Goal: Contribute content: Add original content to the website for others to see

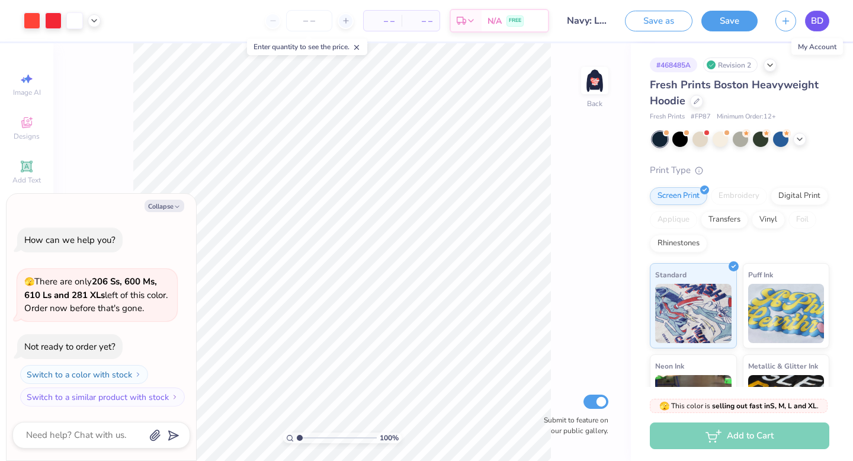
click at [822, 19] on span "BD" at bounding box center [817, 21] width 12 height 14
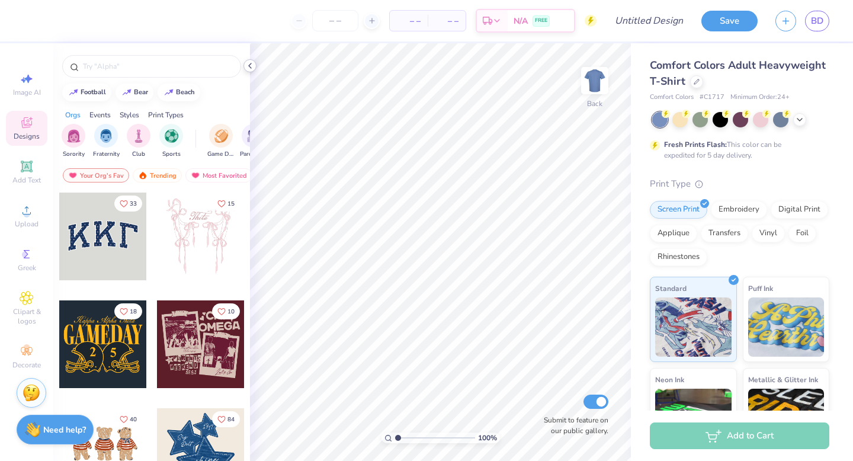
click at [252, 63] on icon at bounding box center [249, 65] width 9 height 9
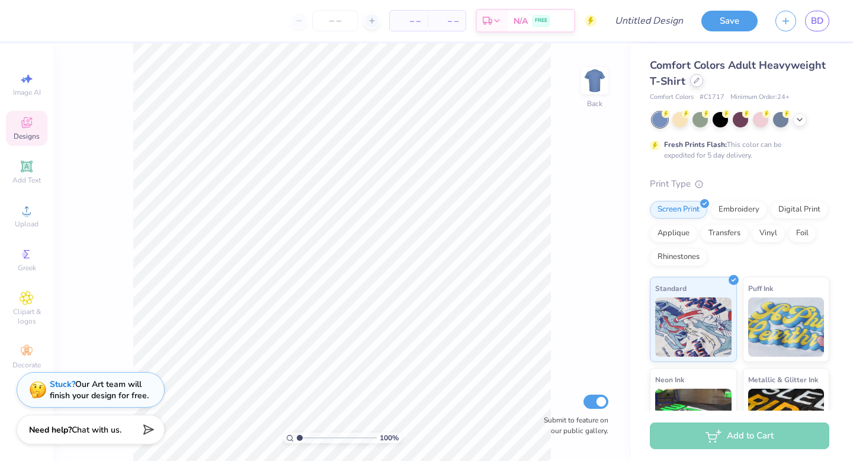
click at [696, 81] on icon at bounding box center [697, 80] width 5 height 5
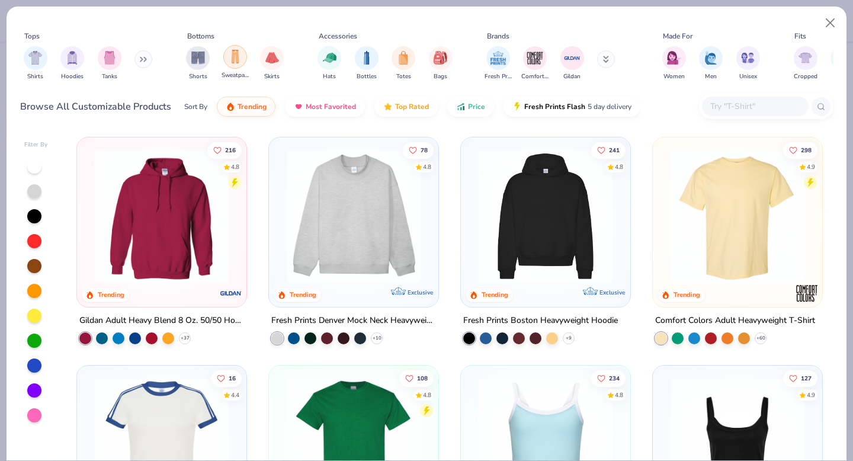
click at [235, 61] on img "filter for Sweatpants" at bounding box center [235, 57] width 13 height 14
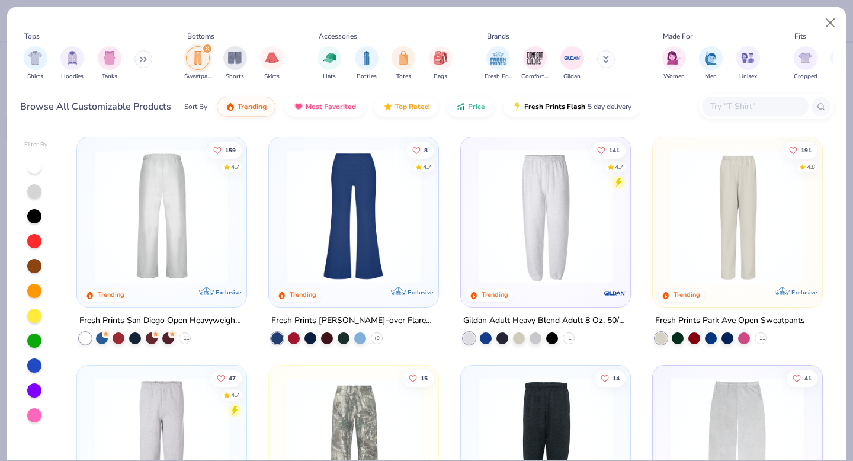
click at [177, 254] on img at bounding box center [162, 216] width 146 height 134
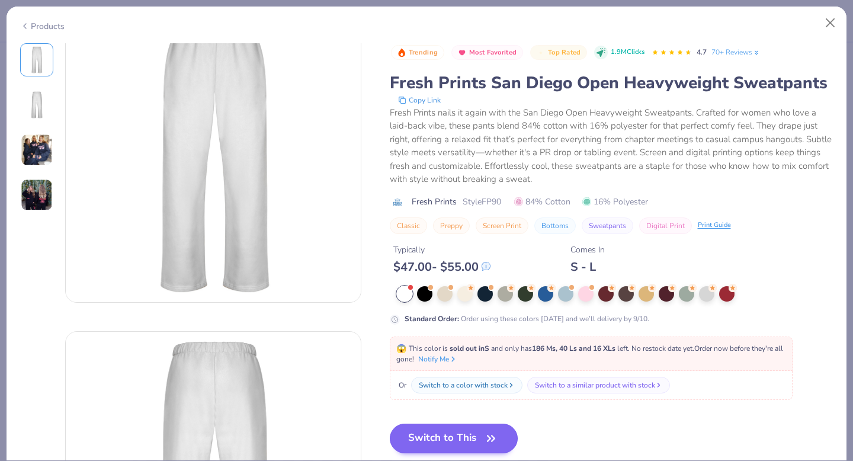
scroll to position [79, 0]
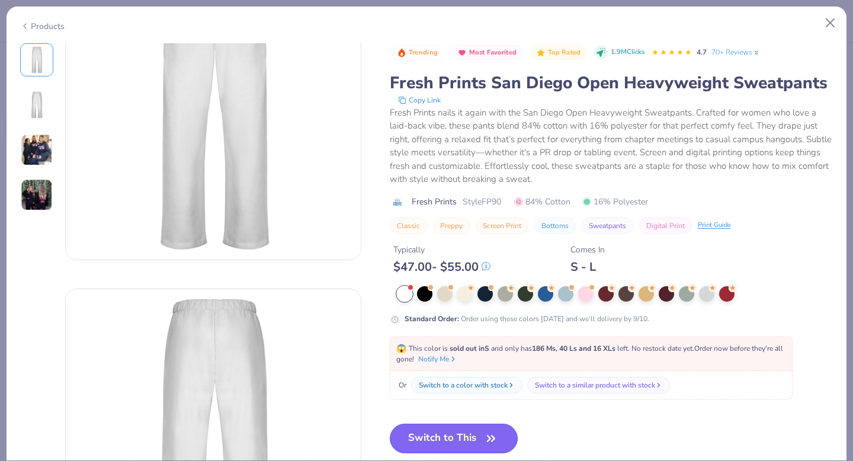
click at [482, 440] on button "Switch to This" at bounding box center [454, 439] width 129 height 30
click at [426, 436] on button "Switch to This" at bounding box center [454, 439] width 129 height 30
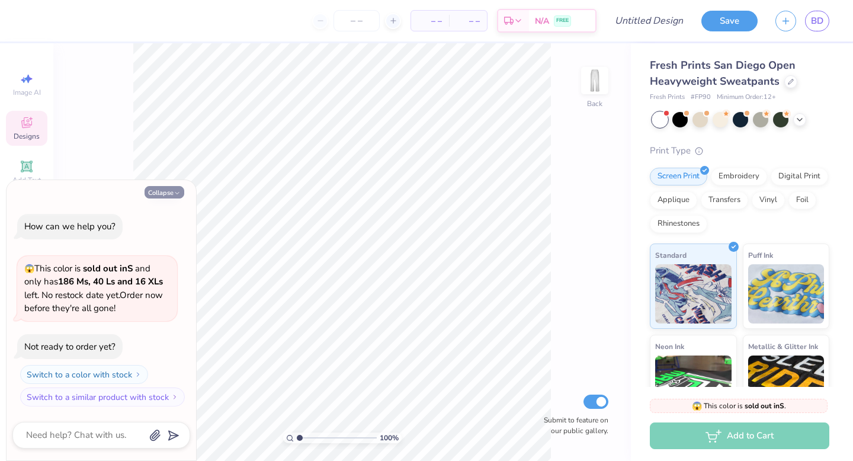
click at [172, 191] on button "Collapse" at bounding box center [165, 192] width 40 height 12
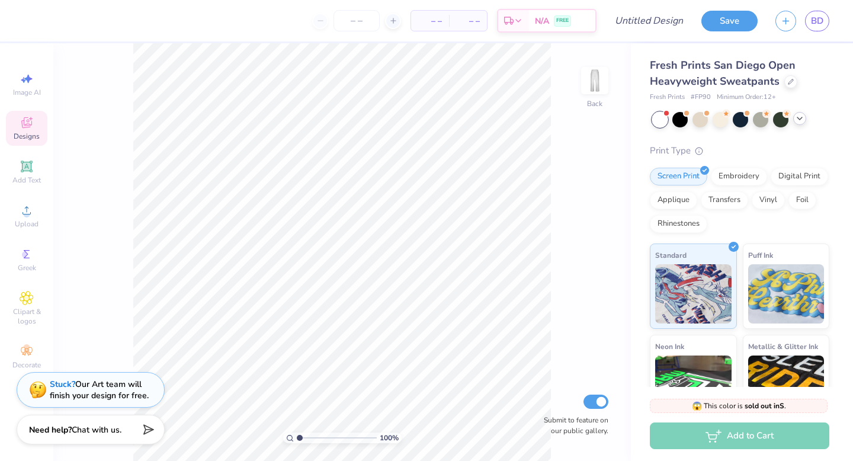
click at [801, 122] on icon at bounding box center [799, 118] width 9 height 9
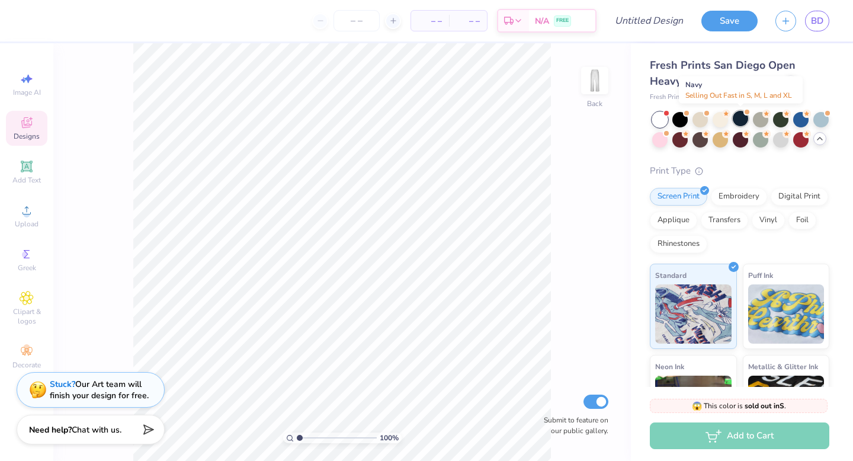
click at [745, 122] on div at bounding box center [740, 118] width 15 height 15
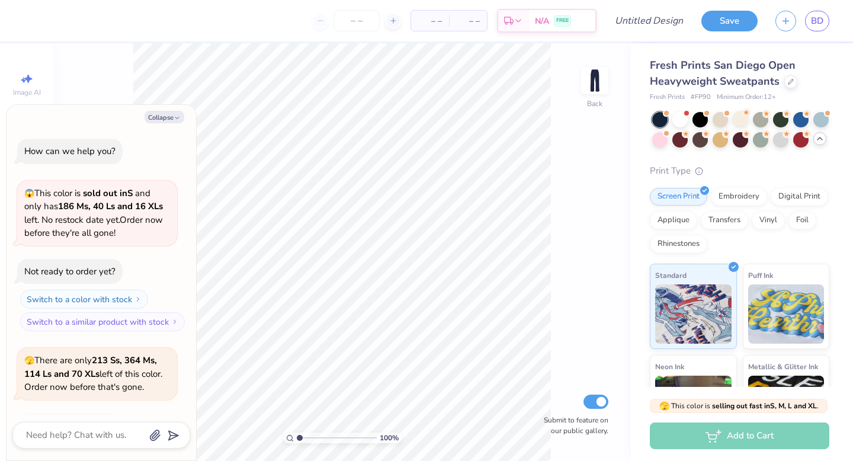
scroll to position [79, 0]
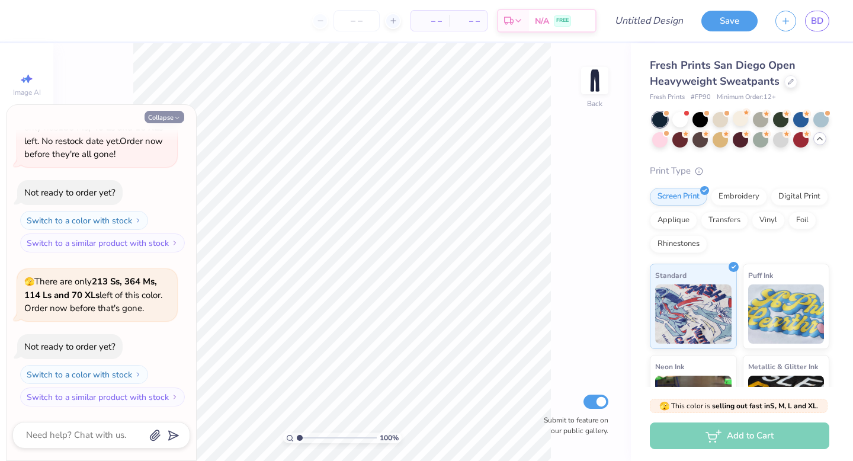
click at [174, 120] on icon "button" at bounding box center [177, 117] width 7 height 7
type textarea "x"
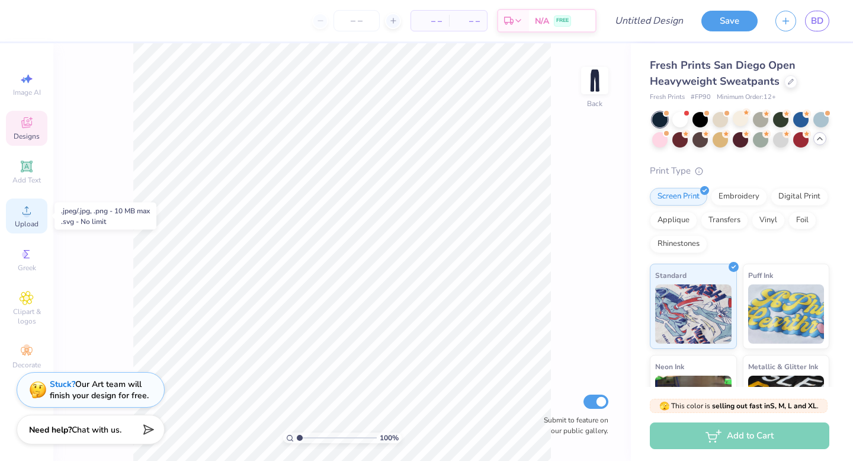
click at [37, 210] on div "Upload" at bounding box center [26, 216] width 41 height 35
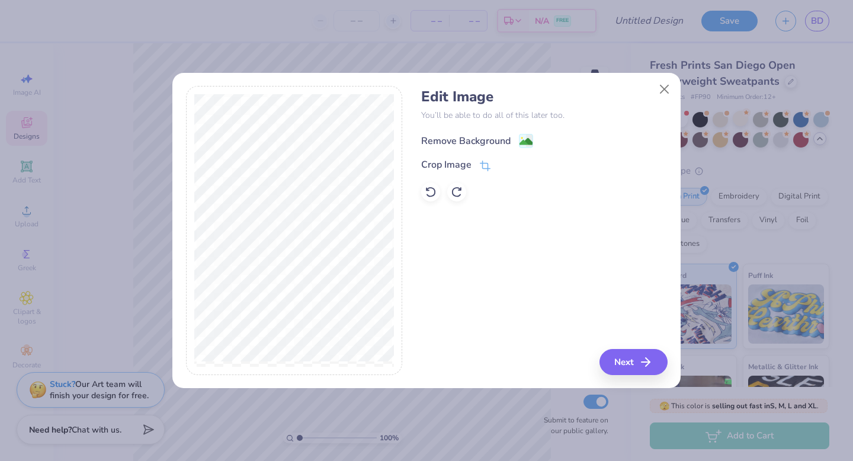
click at [492, 142] on div "Remove Background" at bounding box center [465, 141] width 89 height 14
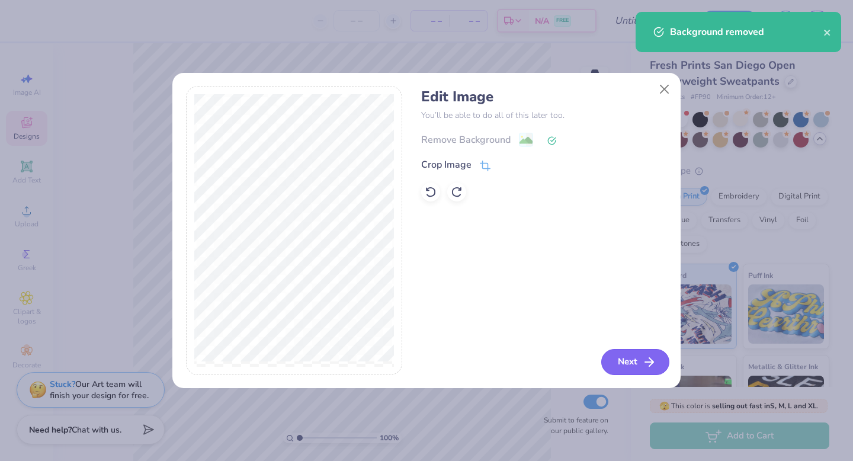
click at [640, 351] on button "Next" at bounding box center [636, 362] width 68 height 26
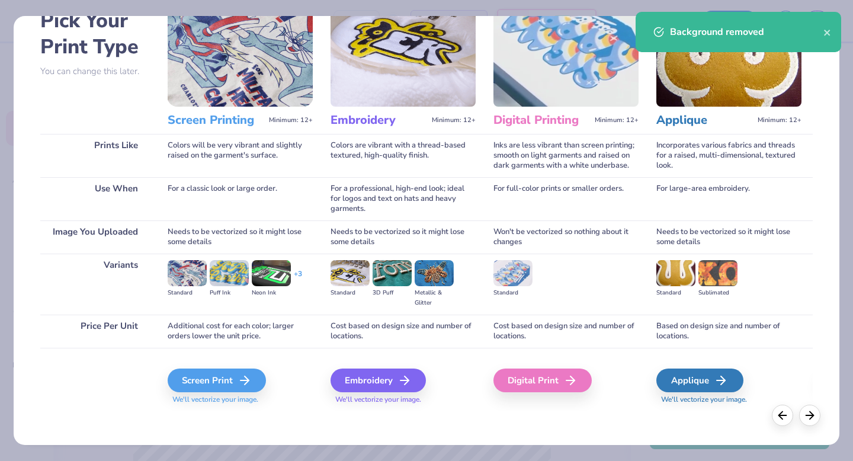
scroll to position [71, 0]
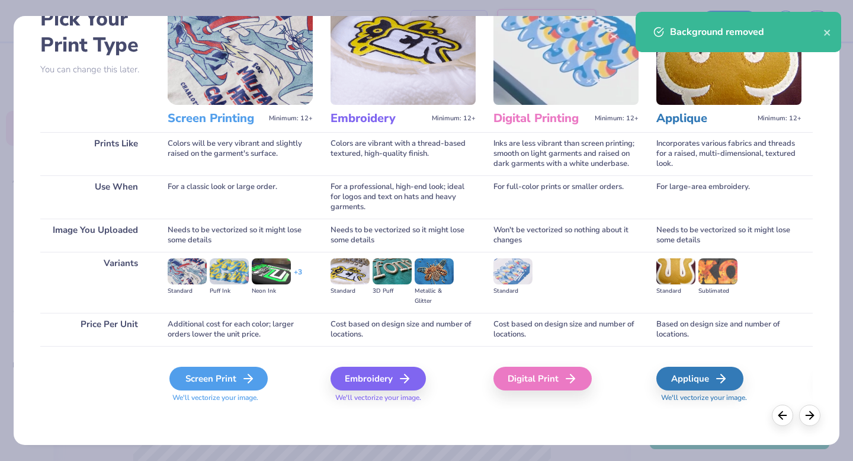
click at [220, 378] on div "Screen Print" at bounding box center [219, 379] width 98 height 24
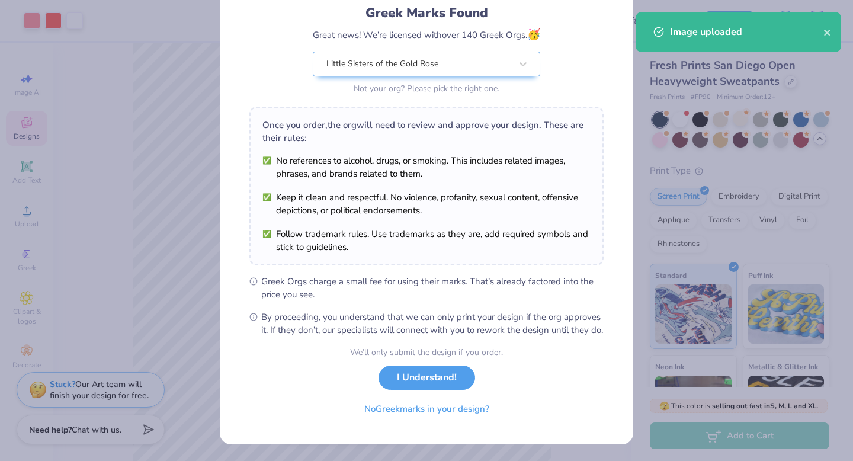
scroll to position [94, 0]
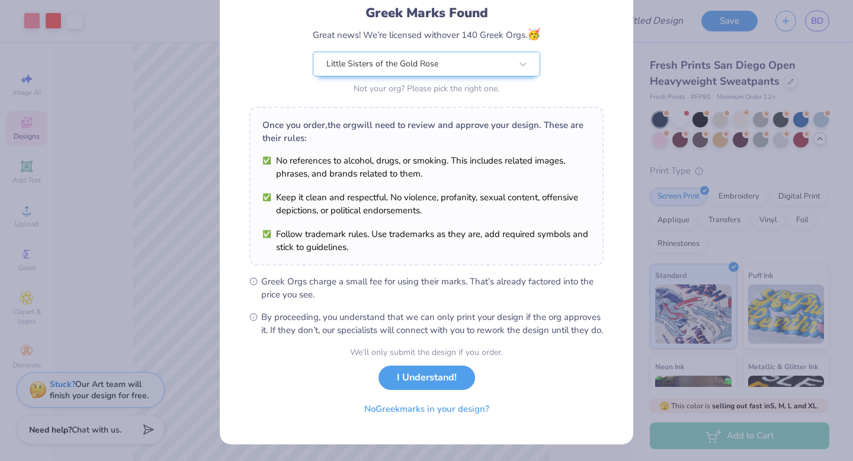
click at [426, 365] on div "We’ll only submit the design if you order. I Understand! No Greek marks in your…" at bounding box center [426, 383] width 153 height 75
click at [426, 379] on button "I Understand!" at bounding box center [427, 375] width 97 height 24
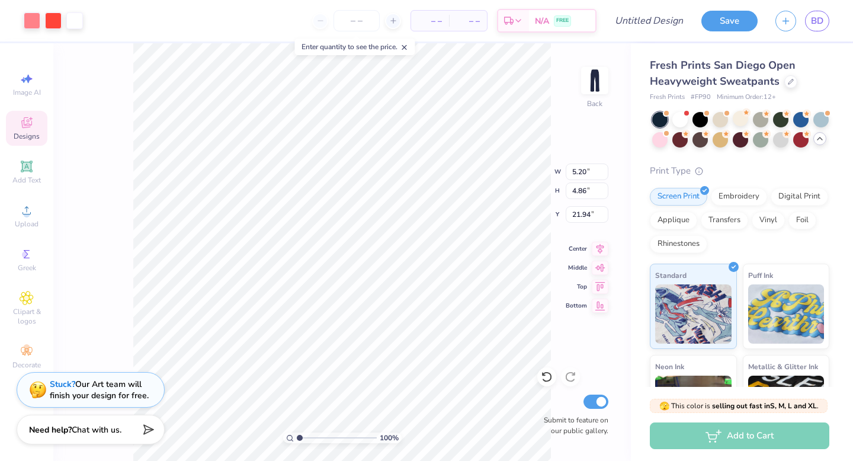
type input "5.20"
type input "4.86"
type input "1.90"
type input "6.05"
type input "5.65"
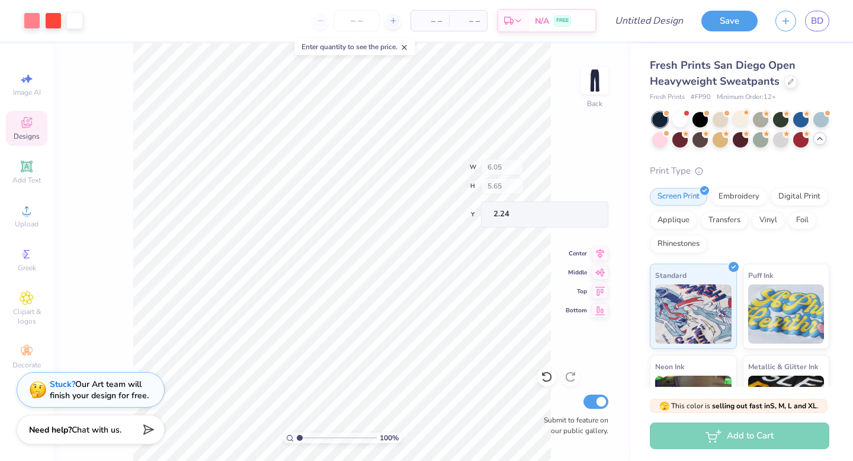
type input "2.24"
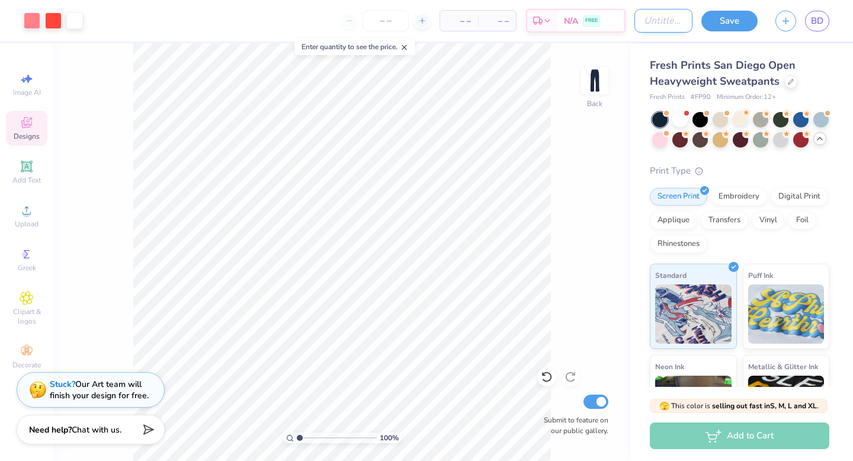
click at [651, 17] on input "Design Title" at bounding box center [664, 21] width 58 height 24
type input "heart word sweatpants"
click at [741, 20] on button "Save" at bounding box center [730, 19] width 56 height 21
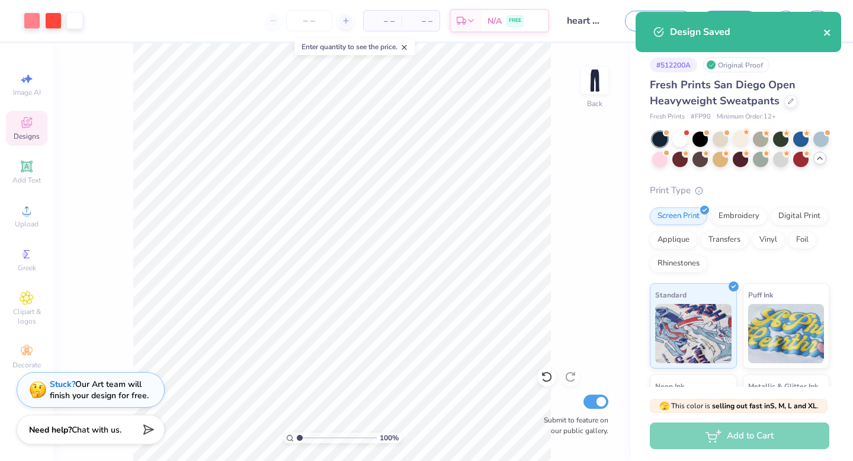
click at [828, 35] on icon "close" at bounding box center [828, 32] width 8 height 9
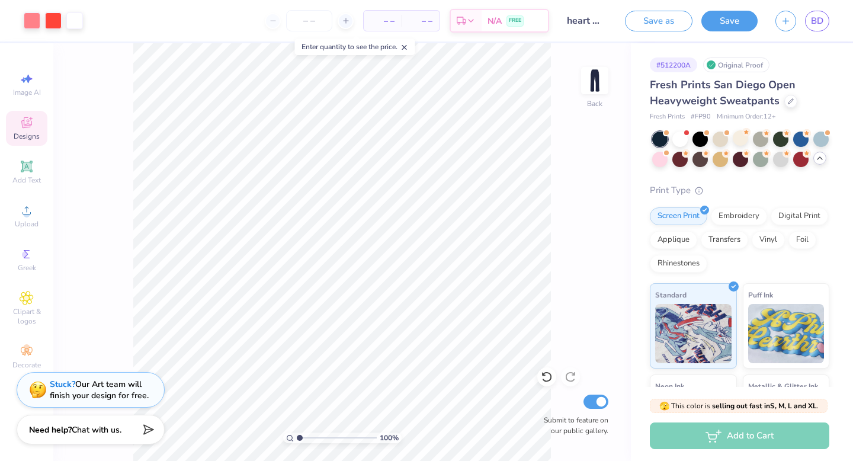
click at [819, 26] on div "Design Saved" at bounding box center [739, 36] width 210 height 54
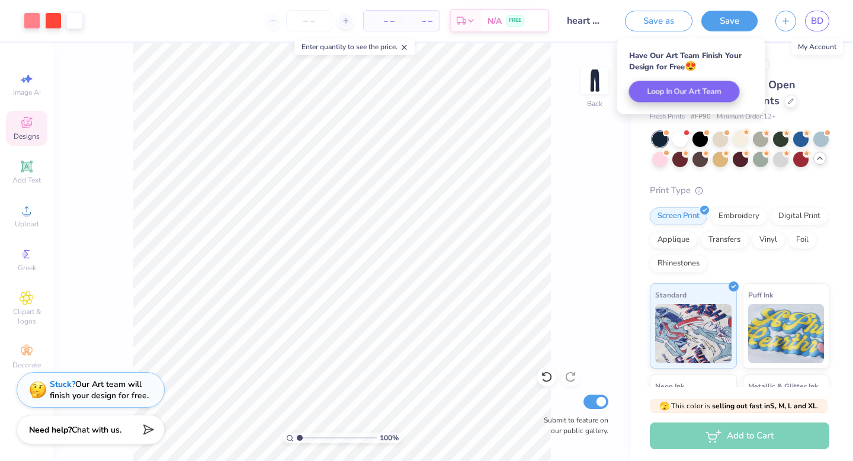
click at [819, 26] on span "BD" at bounding box center [817, 21] width 12 height 14
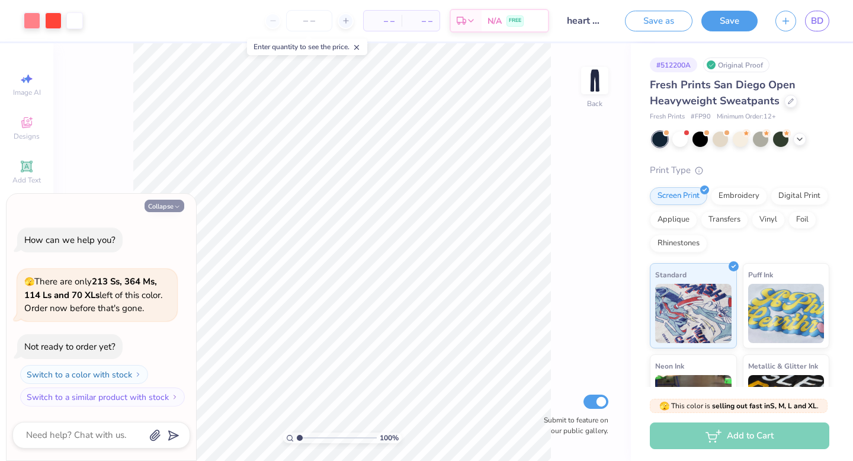
click at [171, 204] on button "Collapse" at bounding box center [165, 206] width 40 height 12
type textarea "x"
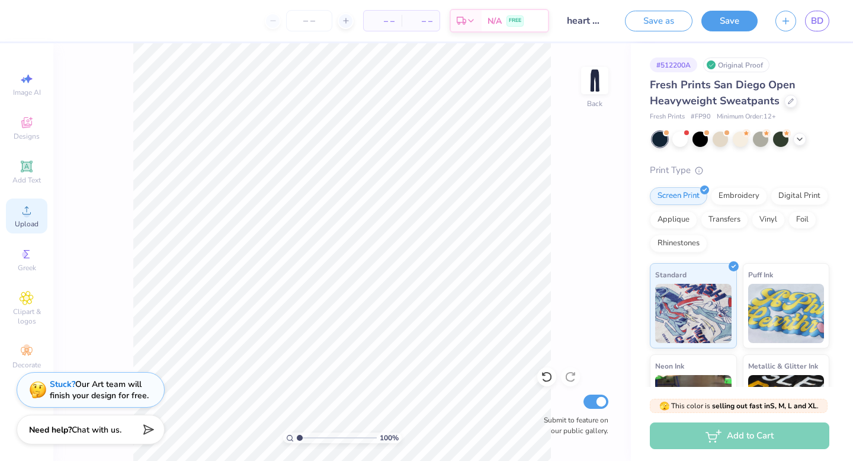
click at [18, 214] on div "Upload" at bounding box center [26, 216] width 41 height 35
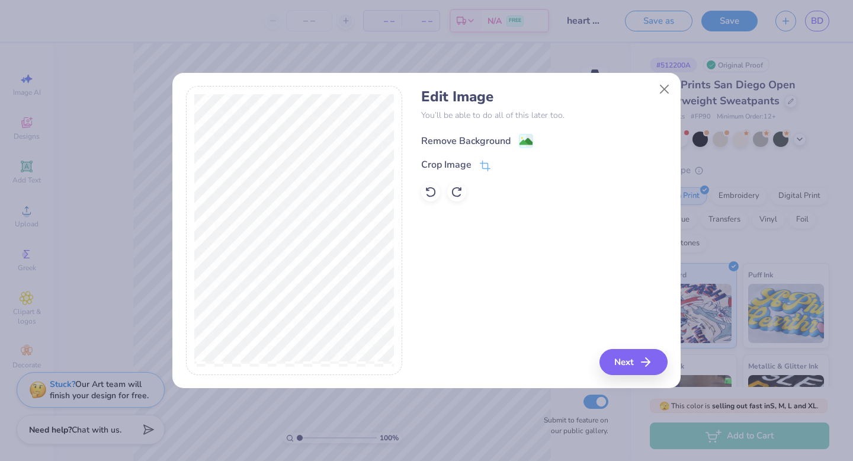
click at [489, 139] on div "Remove Background" at bounding box center [465, 141] width 89 height 14
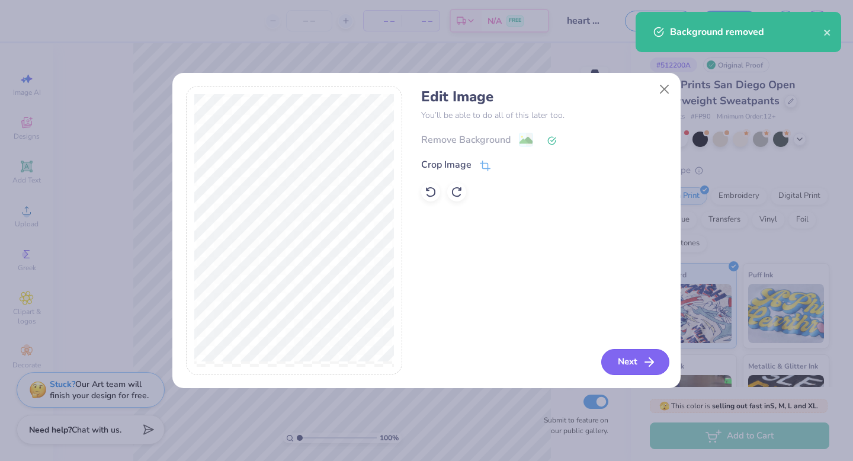
click at [644, 359] on icon "button" at bounding box center [649, 362] width 14 height 14
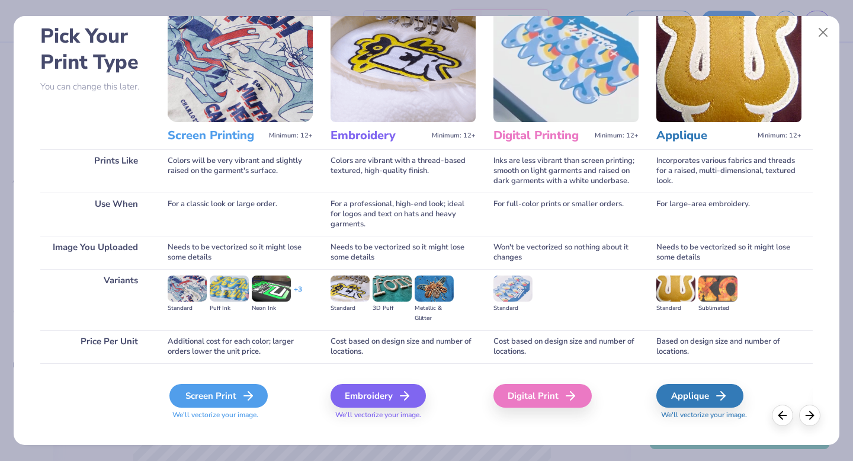
scroll to position [57, 0]
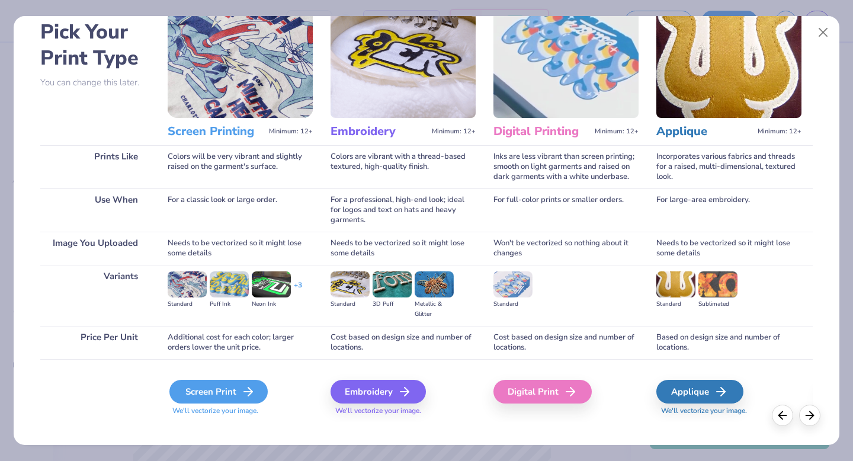
click at [206, 389] on div "Screen Print" at bounding box center [219, 392] width 98 height 24
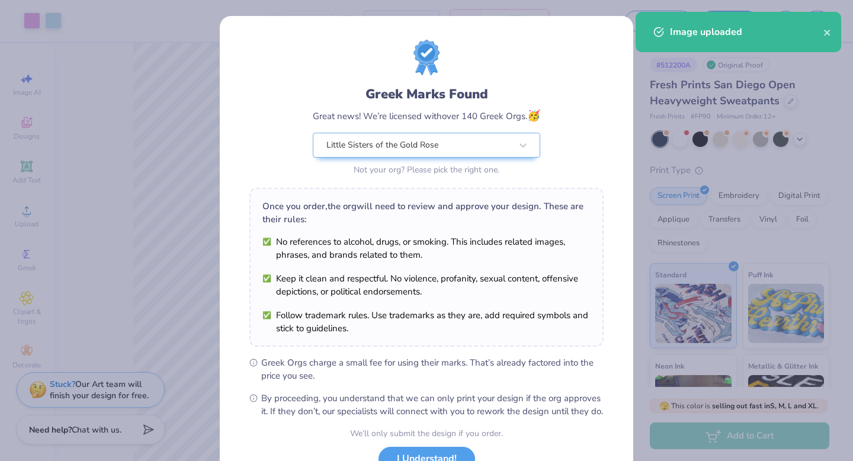
scroll to position [94, 0]
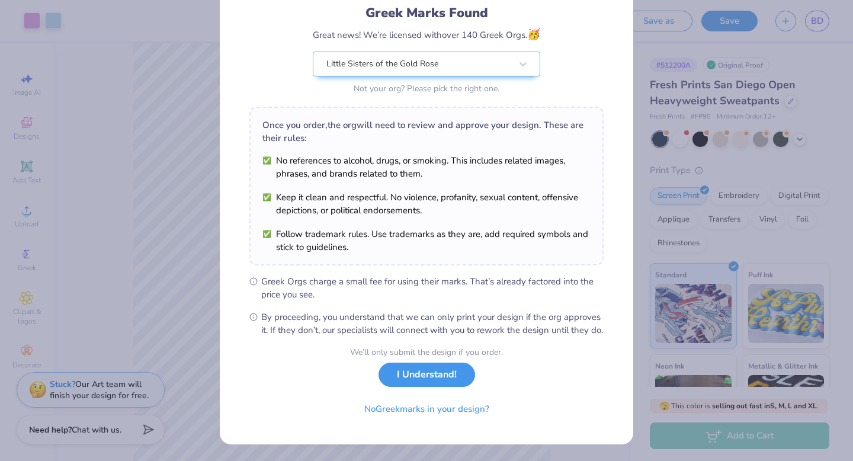
click at [442, 387] on button "I Understand!" at bounding box center [427, 375] width 97 height 24
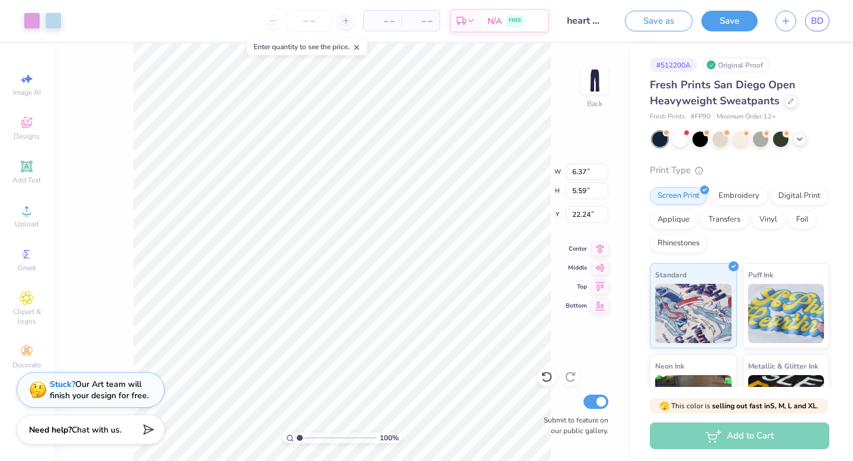
type input "6.37"
type input "5.59"
type input "1.22"
type input "7.65"
type input "6.72"
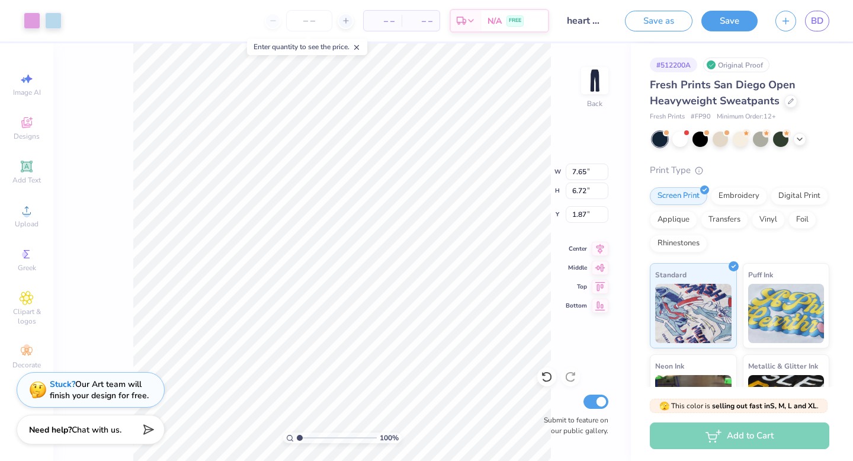
type input "1.87"
type input "1.71"
click at [803, 142] on icon at bounding box center [799, 137] width 9 height 9
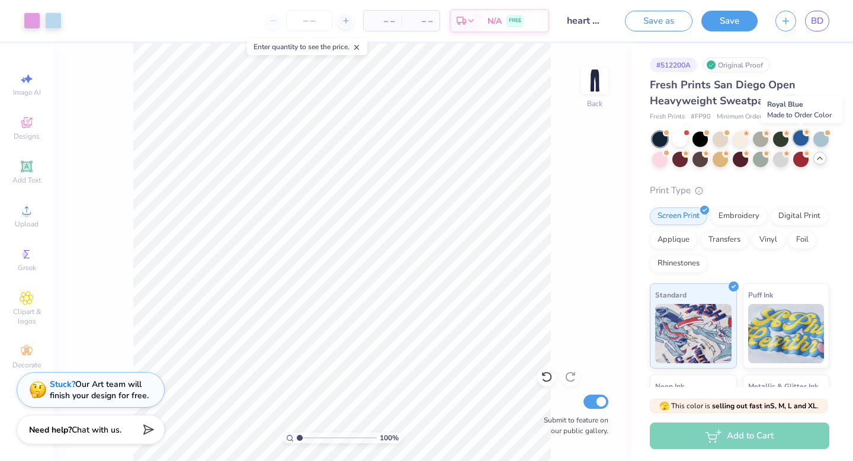
click at [808, 138] on div at bounding box center [801, 137] width 15 height 15
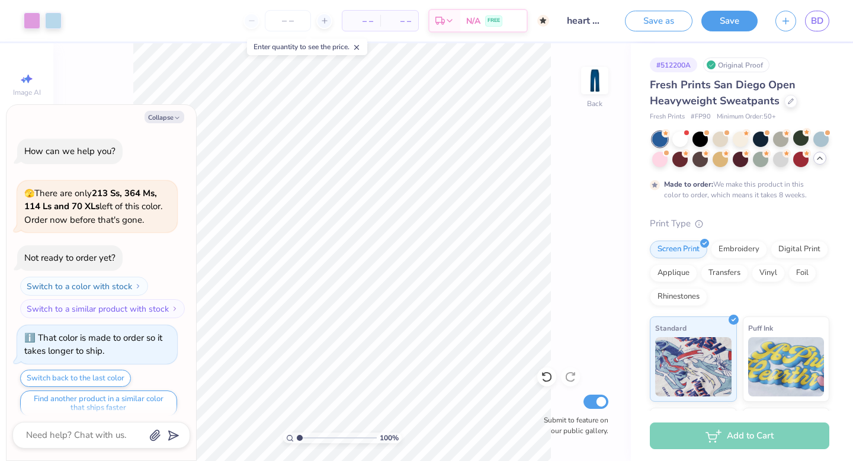
scroll to position [9, 0]
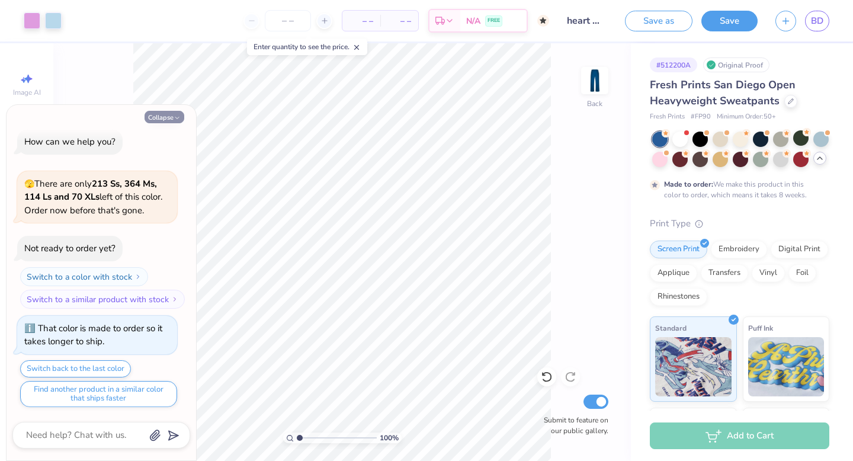
click at [172, 123] on button "Collapse" at bounding box center [165, 117] width 40 height 12
type textarea "x"
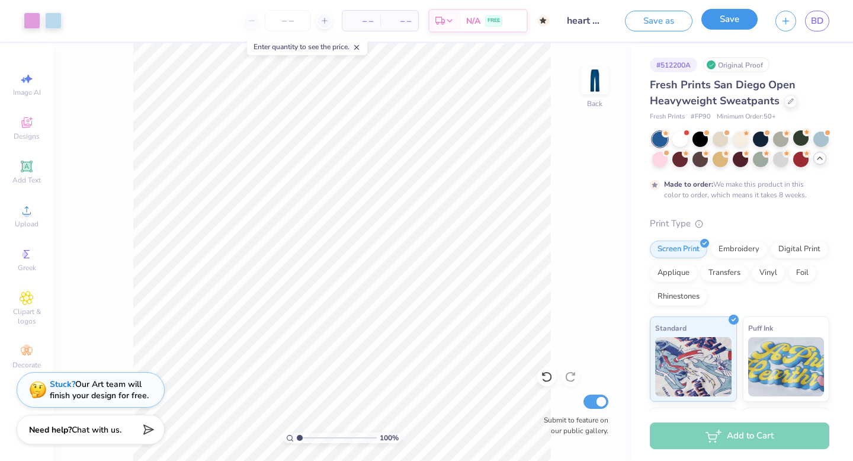
click at [736, 23] on button "Save" at bounding box center [730, 19] width 56 height 21
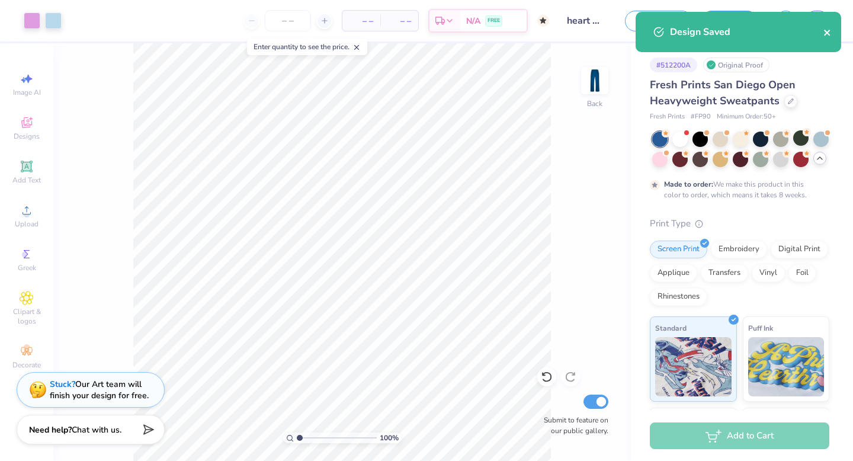
click at [824, 28] on icon "close" at bounding box center [828, 32] width 8 height 9
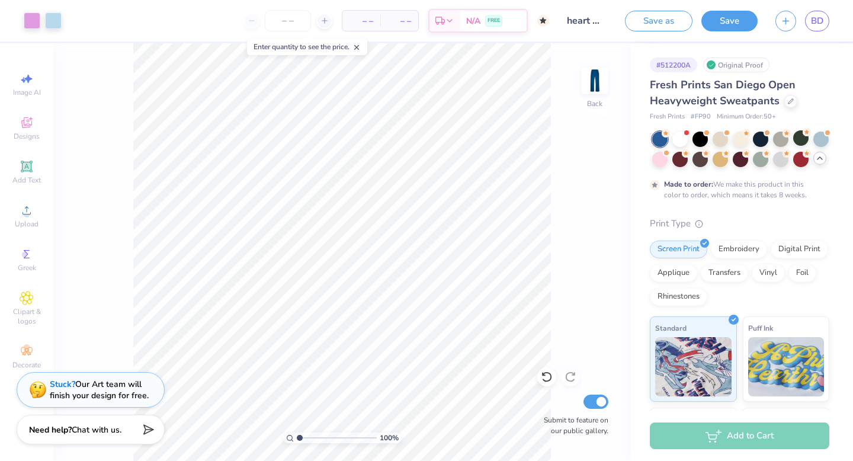
click at [819, 16] on div "Art colors – – Per Item – – Total Est. Delivery N/A FREE Design Title heart wor…" at bounding box center [426, 230] width 853 height 461
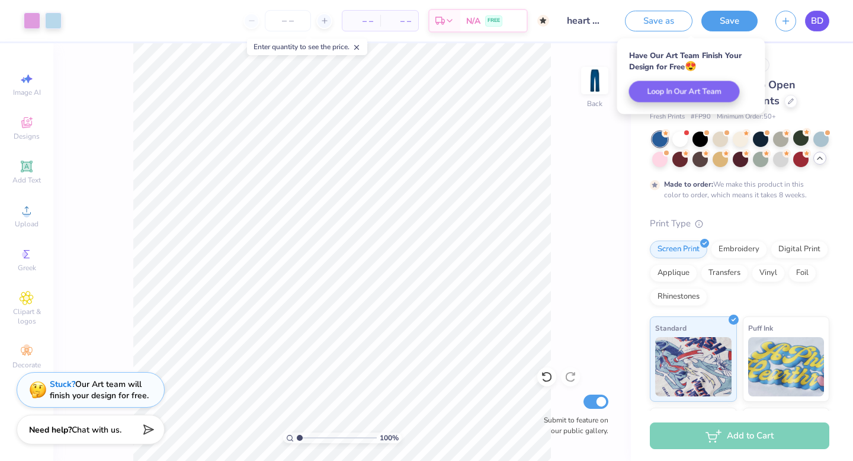
click at [819, 26] on span "BD" at bounding box center [817, 21] width 12 height 14
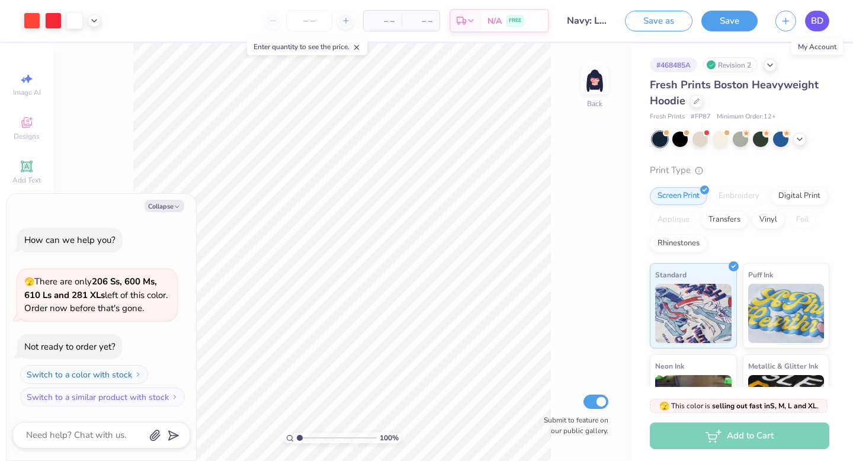
click at [819, 20] on span "BD" at bounding box center [817, 21] width 12 height 14
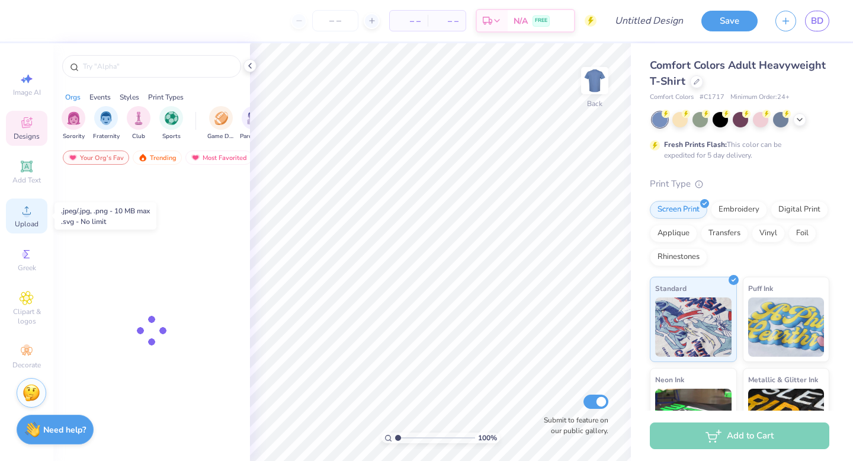
click at [32, 214] on icon at bounding box center [27, 210] width 14 height 14
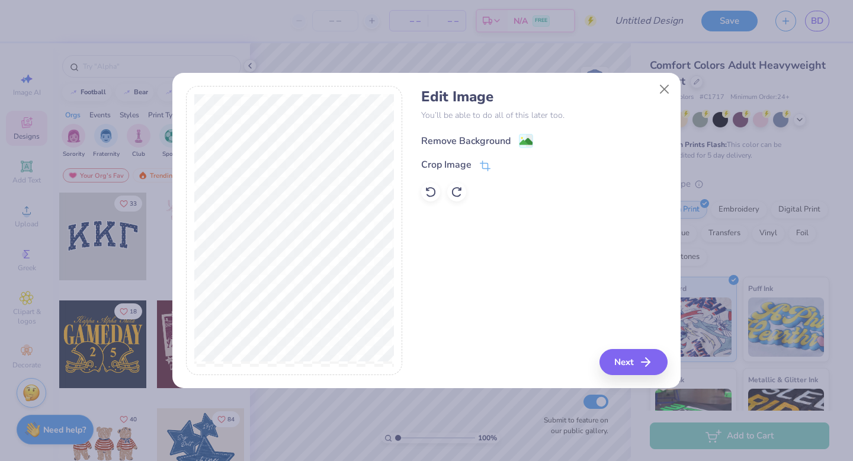
click at [503, 138] on div "Remove Background" at bounding box center [465, 141] width 89 height 14
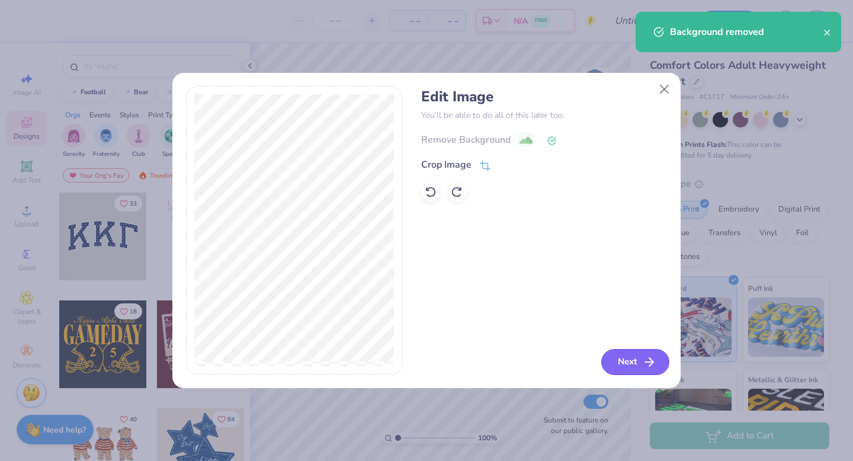
click at [634, 354] on button "Next" at bounding box center [636, 362] width 68 height 26
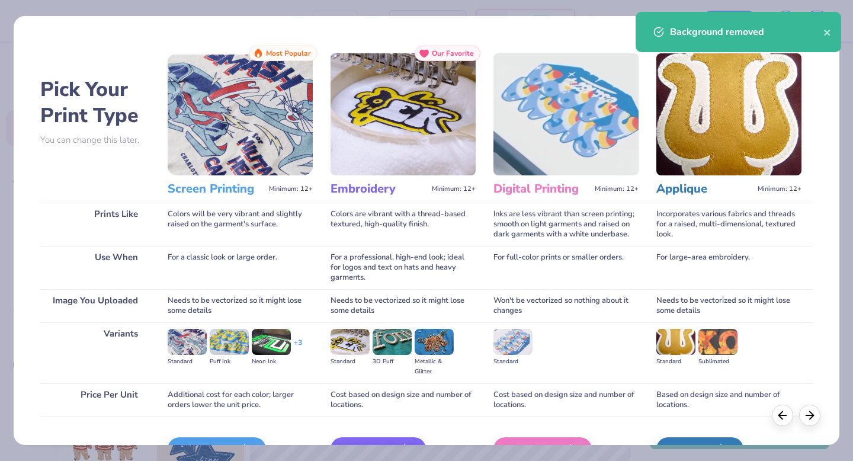
scroll to position [71, 0]
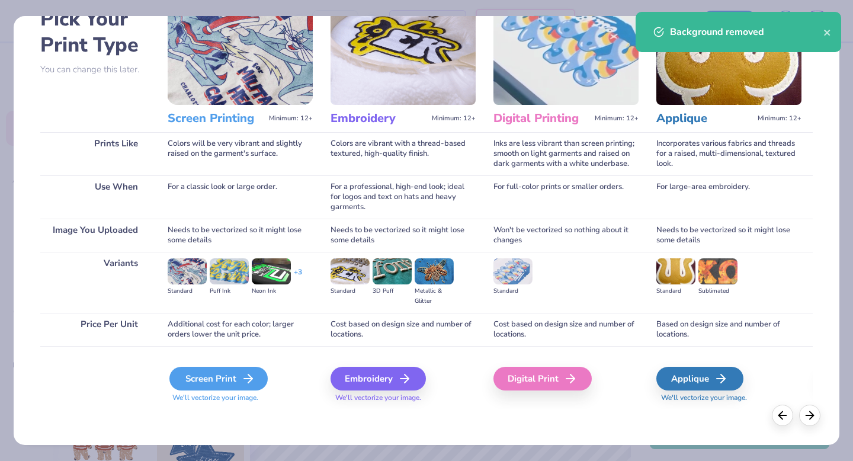
click at [220, 378] on div "Screen Print" at bounding box center [219, 379] width 98 height 24
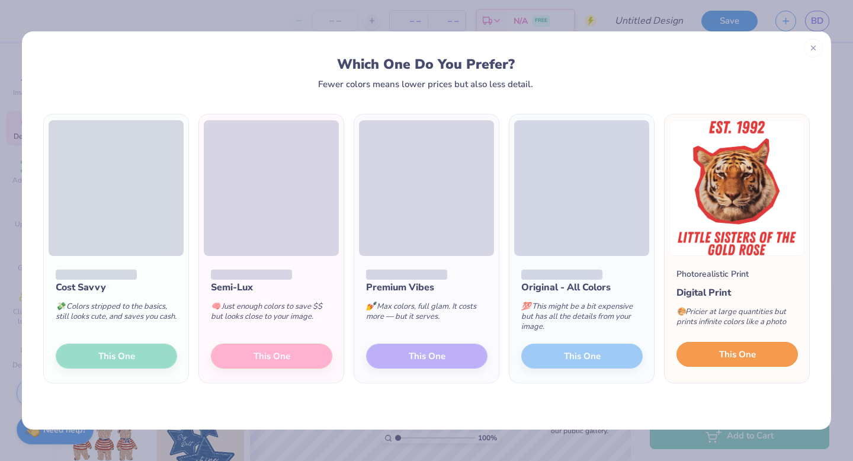
click at [744, 352] on span "This One" at bounding box center [738, 355] width 37 height 14
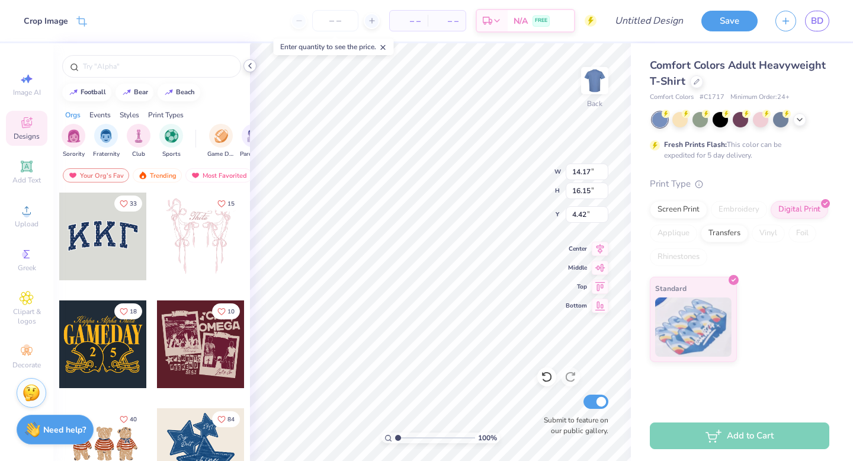
click at [252, 64] on icon at bounding box center [249, 65] width 9 height 9
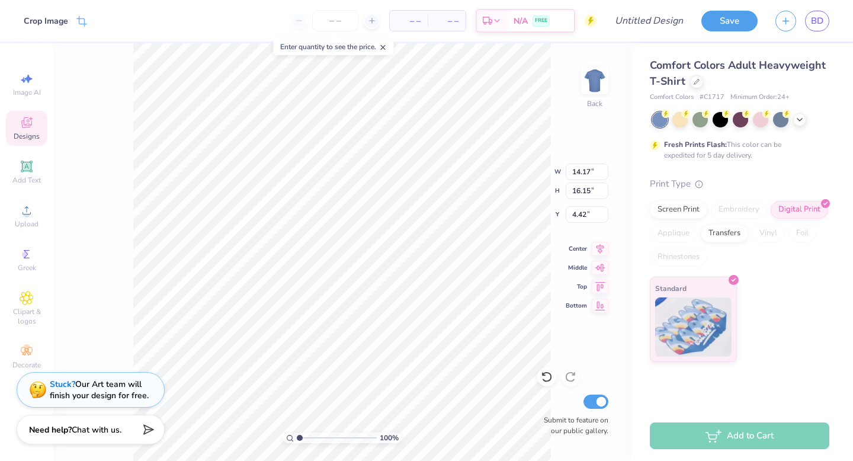
type input "11.99"
type input "13.66"
type input "4.50"
click at [798, 123] on div at bounding box center [800, 118] width 13 height 13
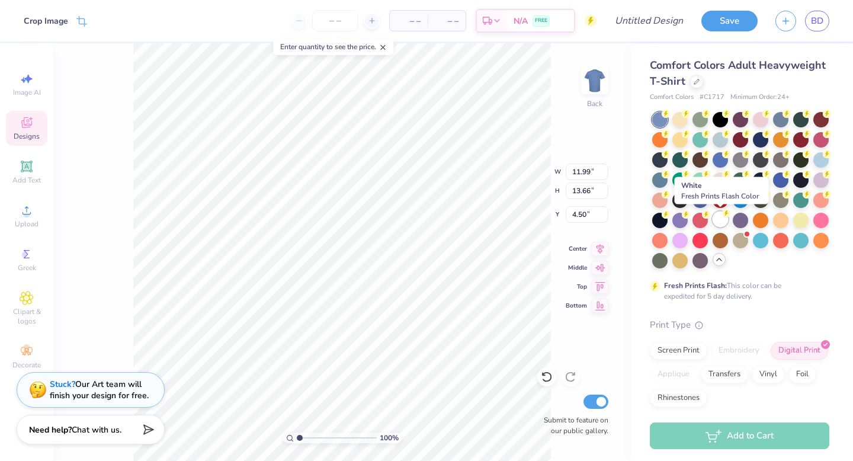
click at [724, 218] on div at bounding box center [720, 219] width 15 height 15
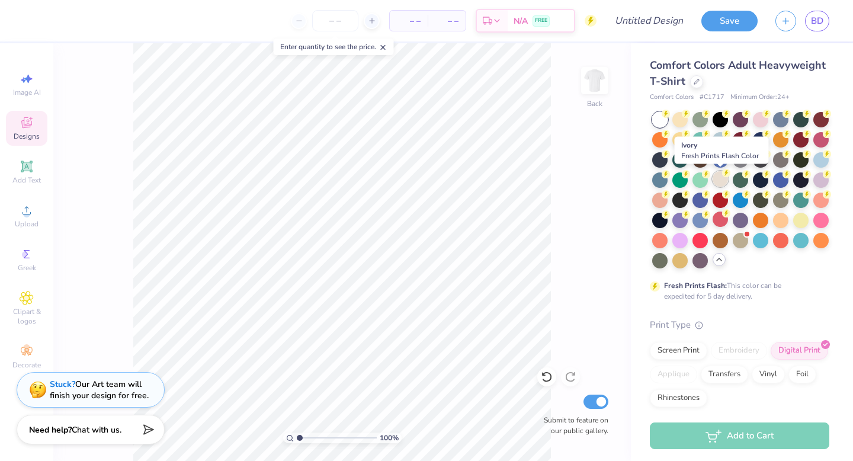
click at [716, 178] on div at bounding box center [720, 178] width 15 height 15
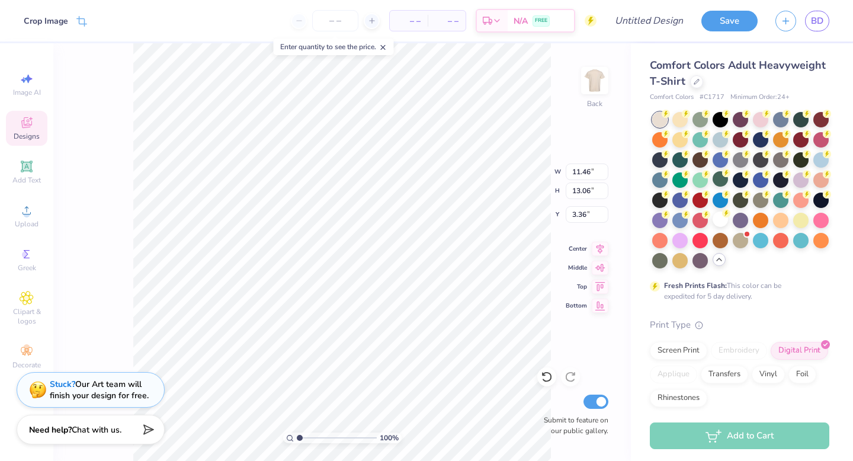
type input "11.20"
type input "12.76"
type input "4.43"
type input "11.96"
type input "13.63"
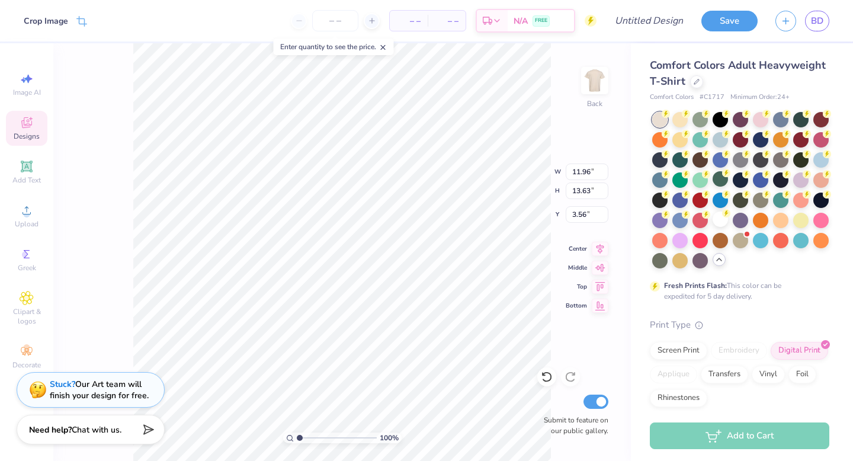
type input "4.31"
type input "3.00"
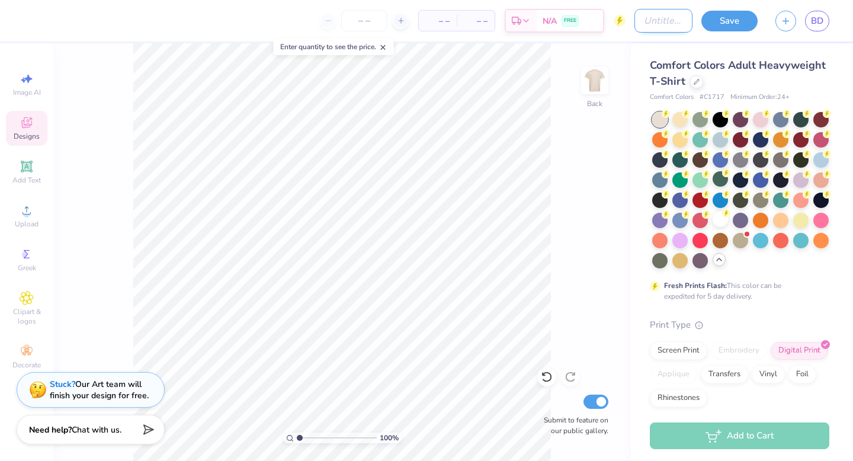
click at [673, 28] on input "Design Title" at bounding box center [664, 21] width 58 height 24
type input "realistic tiger"
click at [731, 19] on button "Save" at bounding box center [730, 19] width 56 height 21
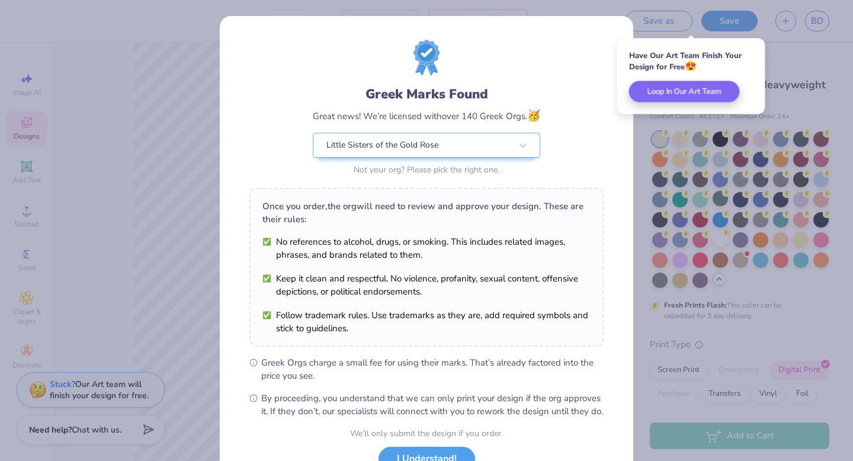
scroll to position [94, 0]
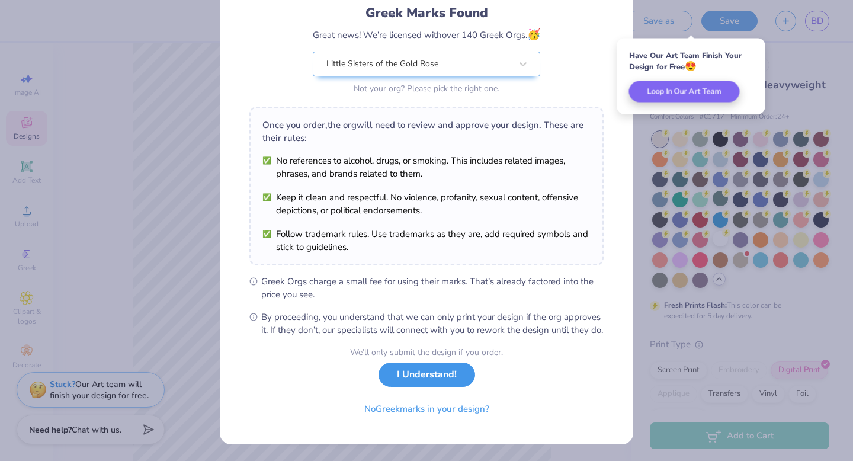
click at [433, 380] on button "I Understand!" at bounding box center [427, 375] width 97 height 24
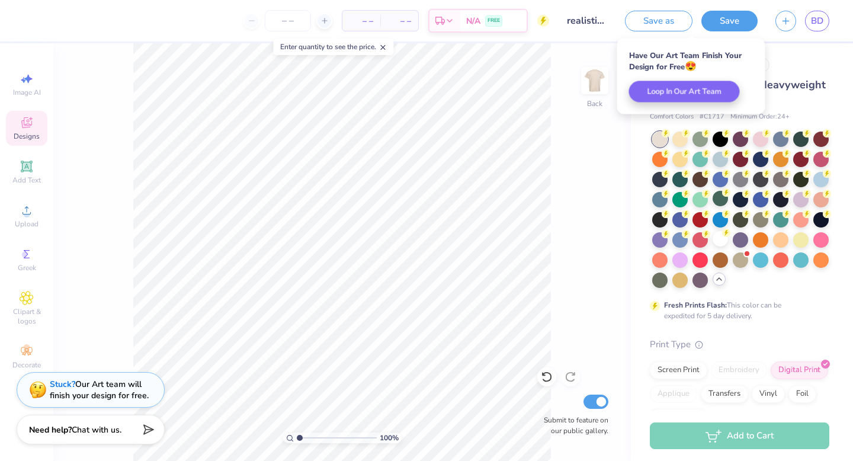
scroll to position [0, 0]
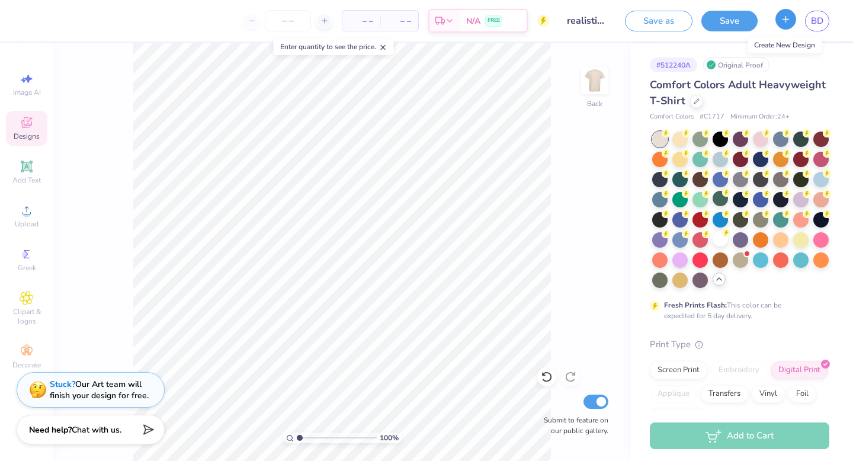
click at [776, 15] on button "button" at bounding box center [786, 19] width 21 height 21
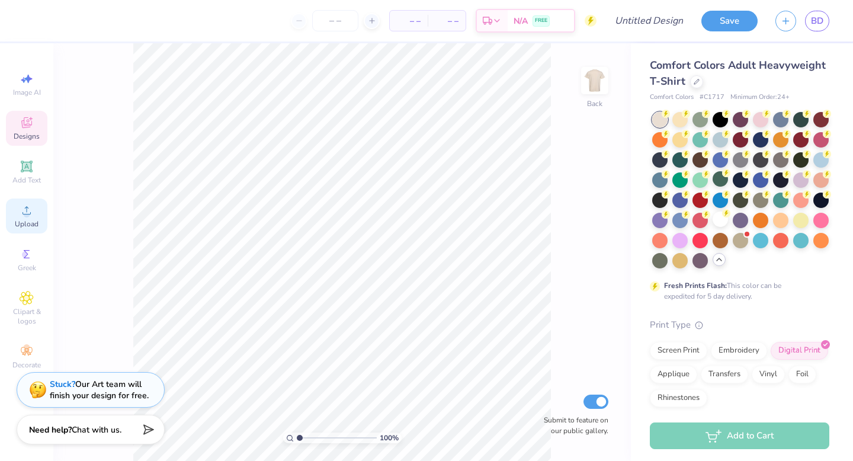
click at [27, 213] on circle at bounding box center [26, 214] width 7 height 7
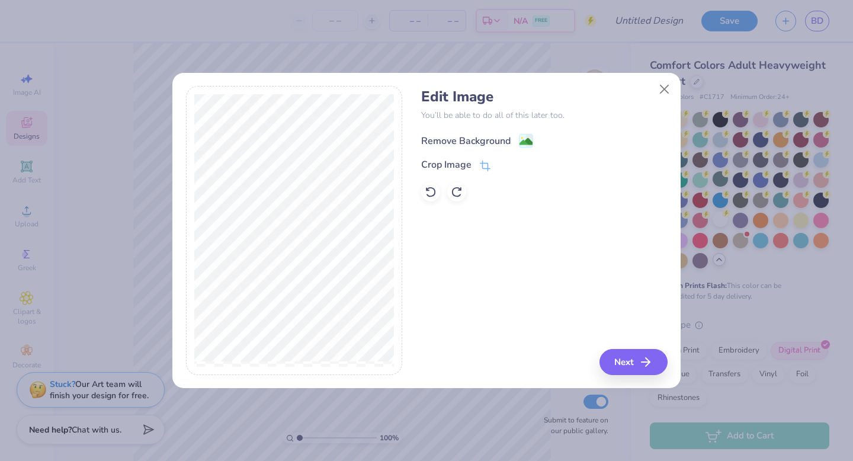
click at [493, 144] on div "Remove Background" at bounding box center [465, 141] width 89 height 14
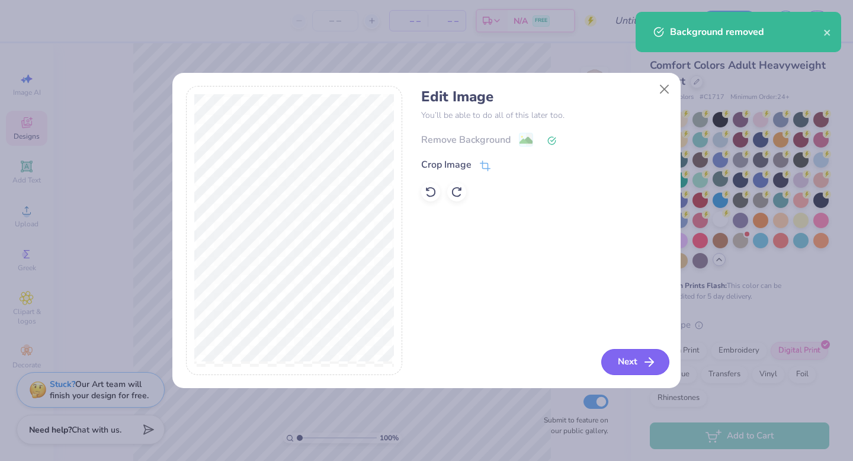
click at [650, 368] on icon "button" at bounding box center [649, 362] width 14 height 14
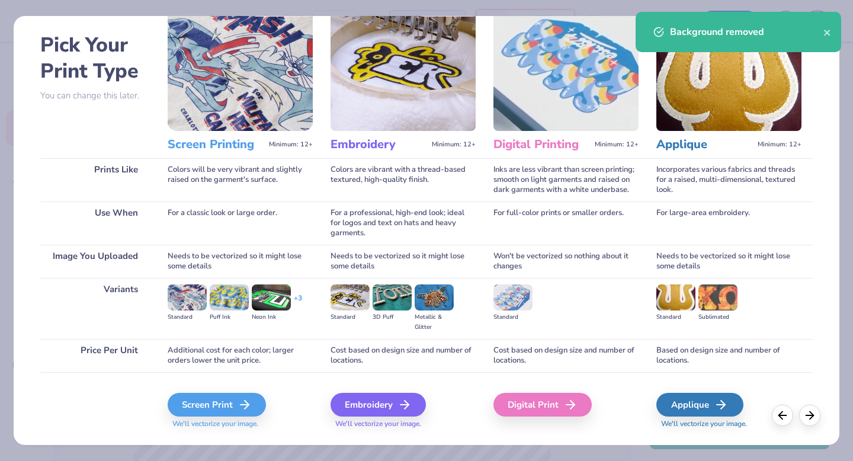
scroll to position [55, 0]
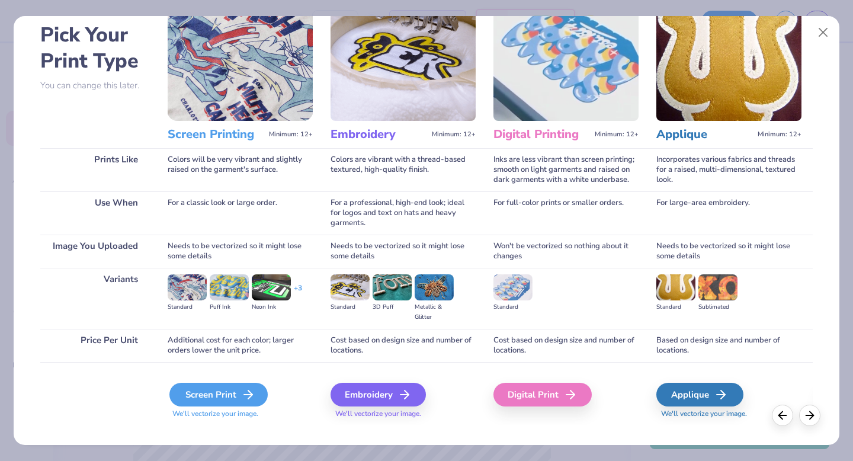
click at [241, 388] on icon at bounding box center [248, 395] width 14 height 14
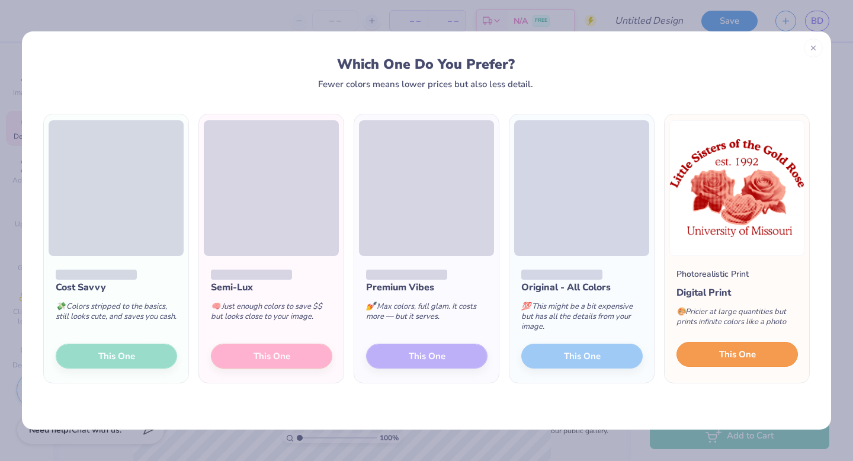
click at [720, 352] on span "This One" at bounding box center [738, 355] width 37 height 14
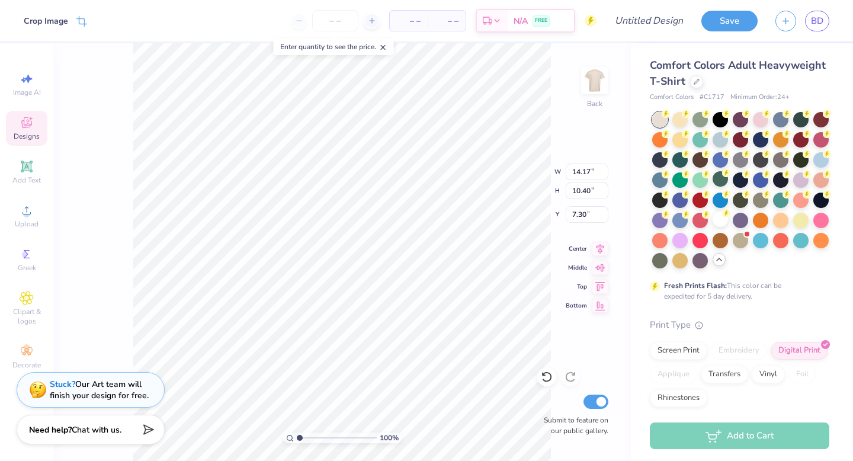
type input "12.06"
type input "8.85"
type input "3.65"
type input "2.71"
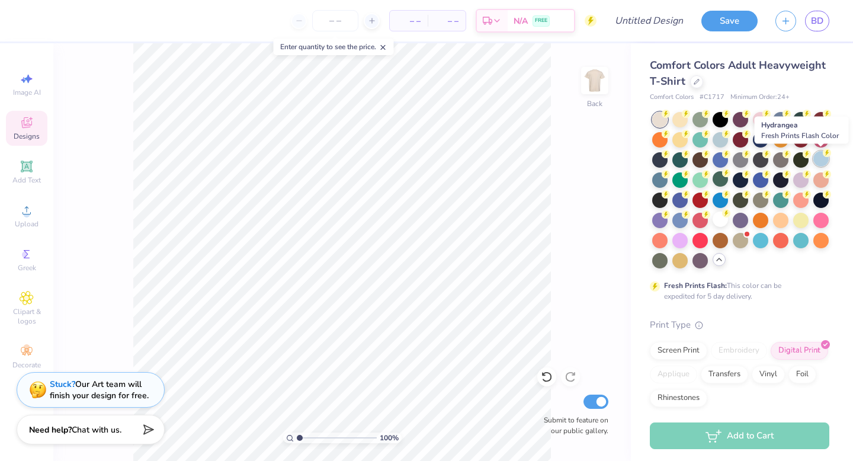
click at [826, 162] on div at bounding box center [821, 158] width 15 height 15
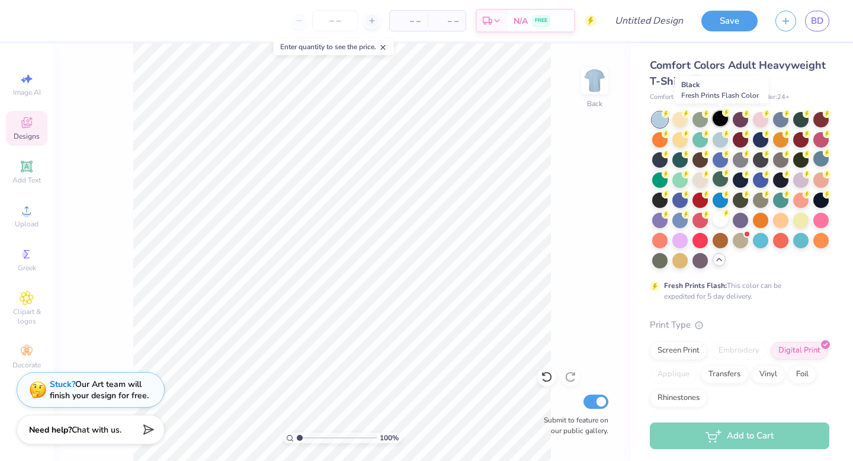
click at [718, 120] on div at bounding box center [720, 118] width 15 height 15
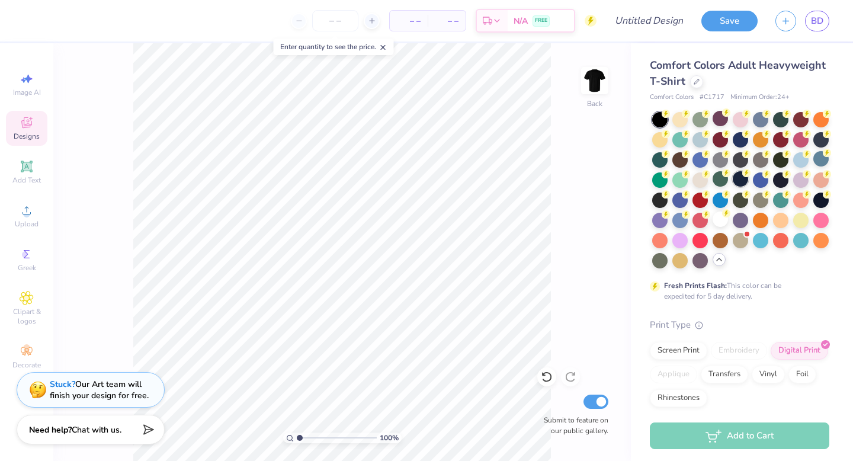
click at [742, 179] on div at bounding box center [740, 178] width 15 height 15
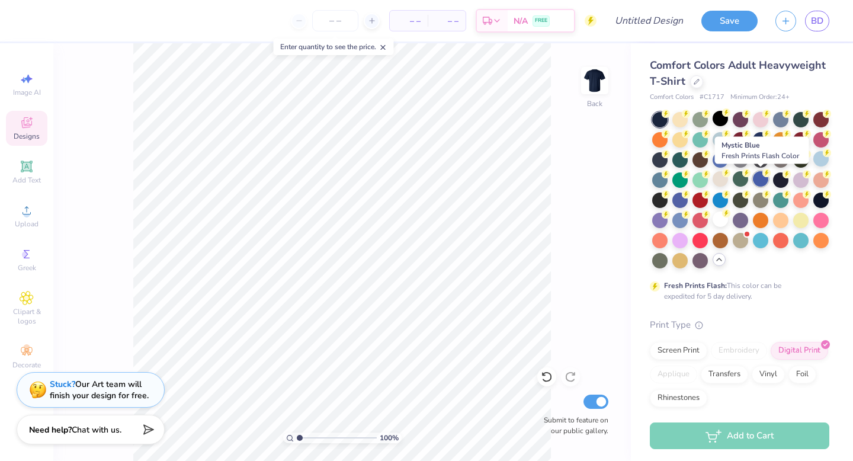
click at [763, 180] on div at bounding box center [760, 178] width 15 height 15
click at [720, 180] on div at bounding box center [720, 178] width 15 height 15
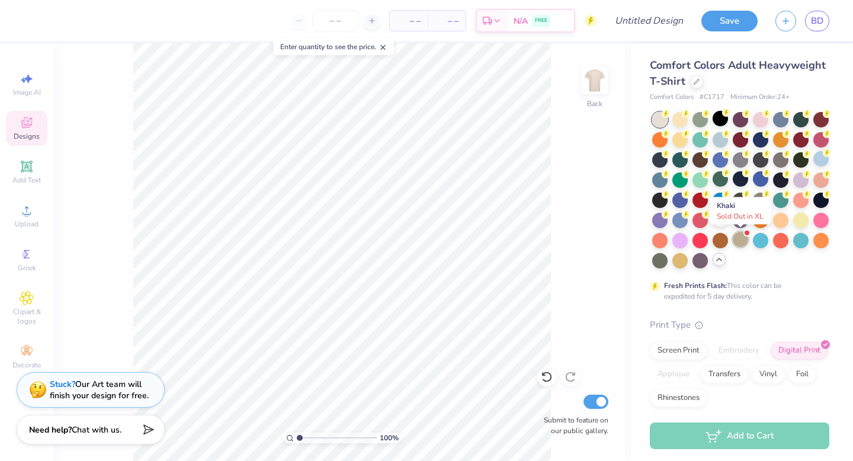
click at [739, 243] on div at bounding box center [740, 239] width 15 height 15
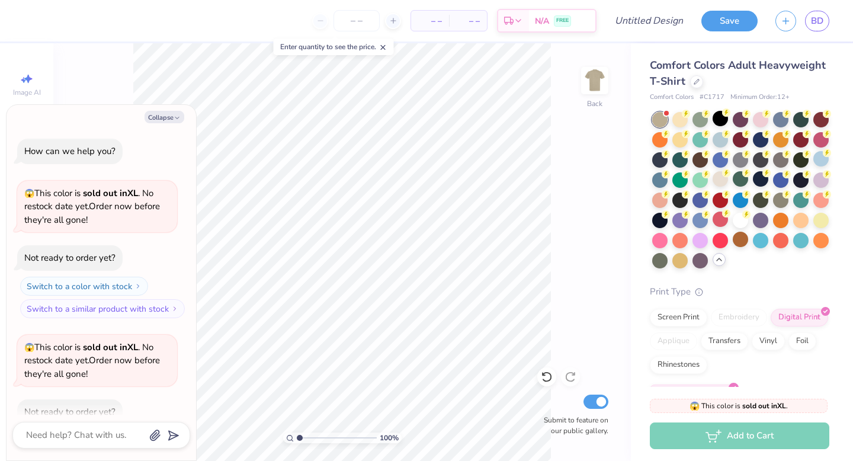
scroll to position [65, 0]
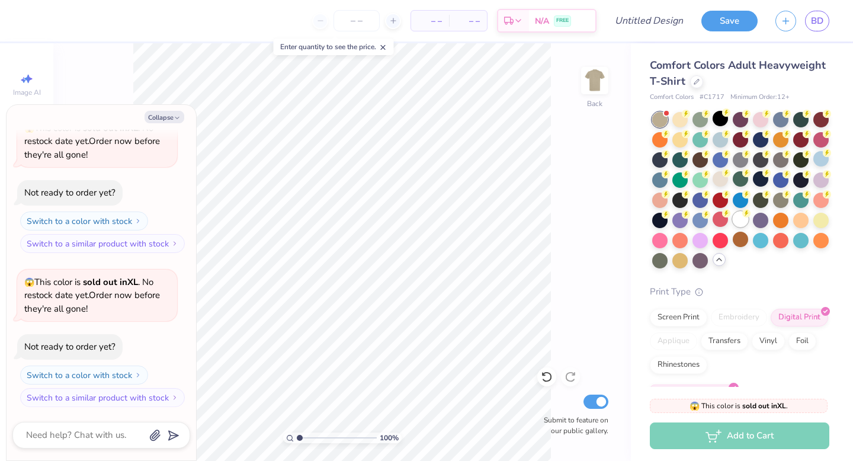
click at [745, 225] on div at bounding box center [740, 219] width 15 height 15
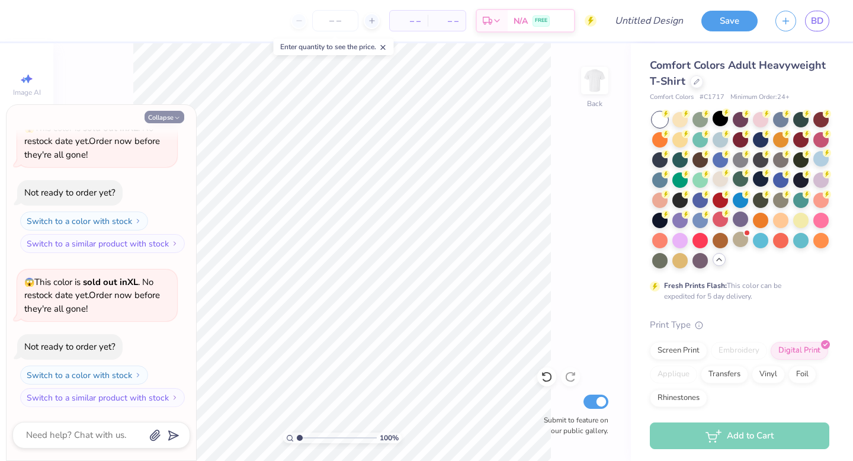
click at [171, 117] on button "Collapse" at bounding box center [165, 117] width 40 height 12
type textarea "x"
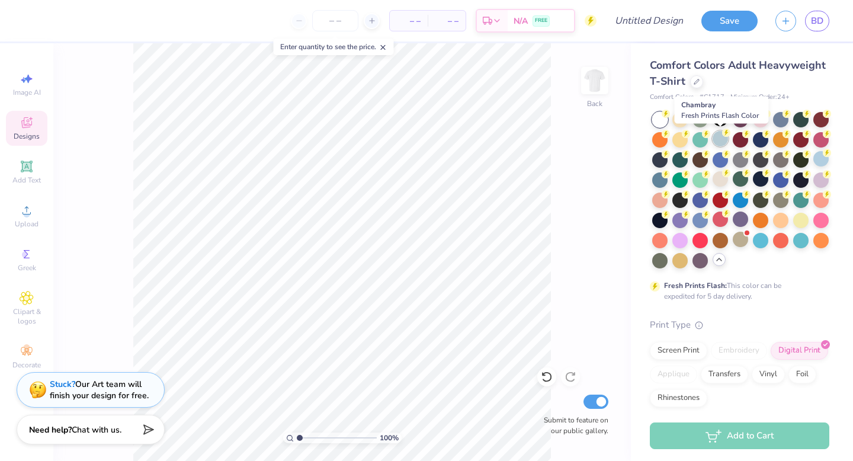
click at [723, 140] on div at bounding box center [720, 138] width 15 height 15
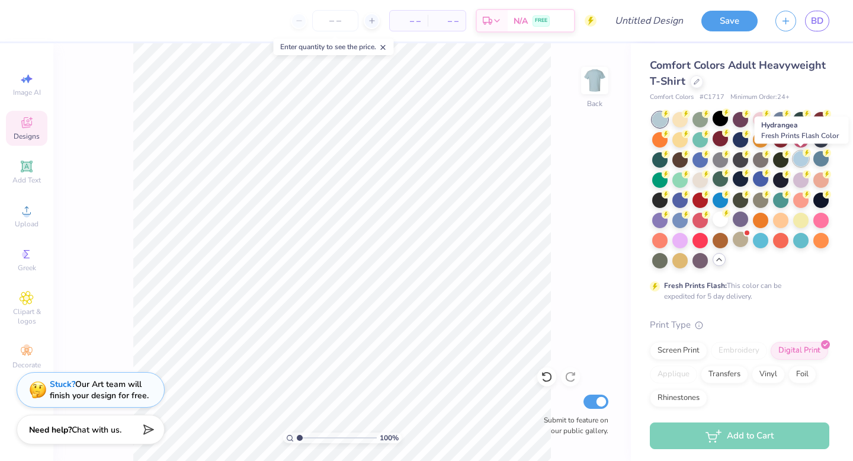
click at [802, 162] on div at bounding box center [801, 158] width 15 height 15
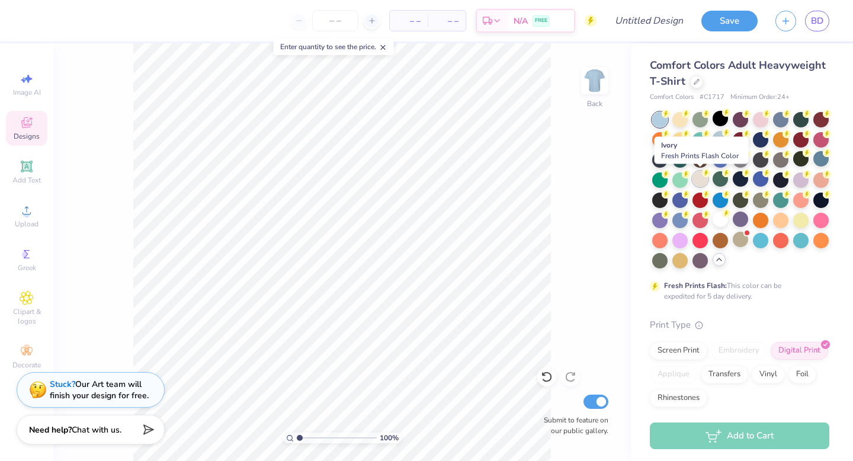
click at [700, 181] on div at bounding box center [700, 178] width 15 height 15
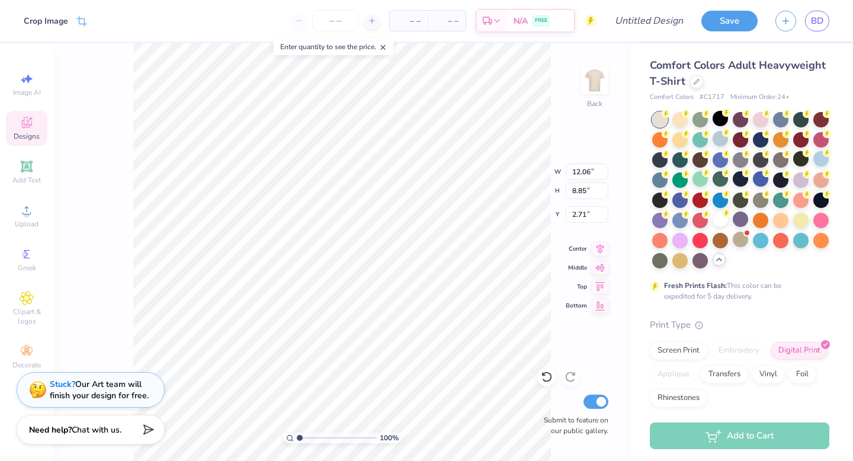
type input "3.00"
click at [674, 25] on input "Design Title" at bounding box center [664, 21] width 58 height 24
type input "retro rose shirt"
click at [743, 19] on button "Save" at bounding box center [730, 19] width 56 height 21
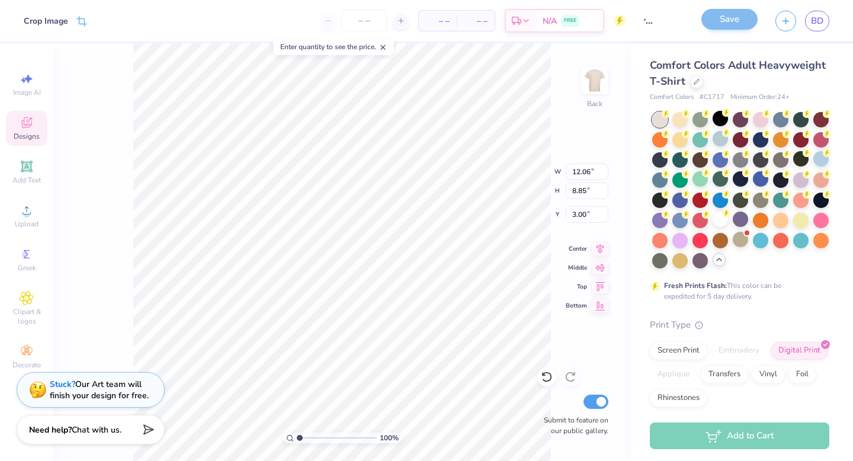
scroll to position [0, 0]
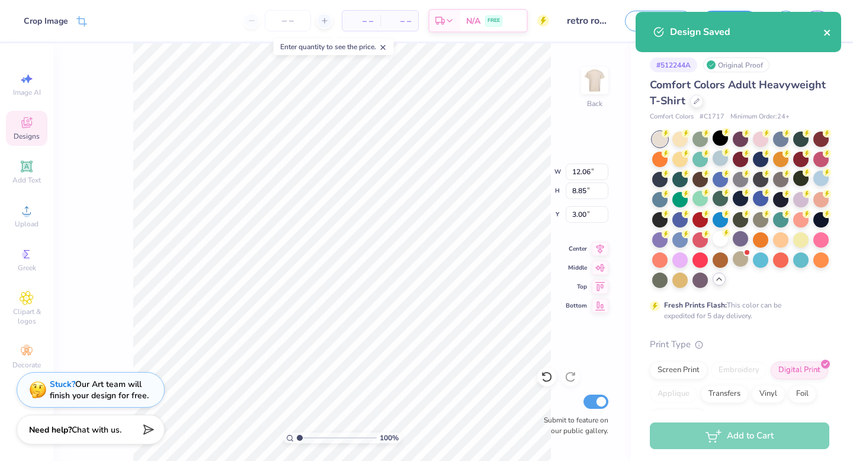
click at [826, 34] on icon "close" at bounding box center [827, 33] width 6 height 6
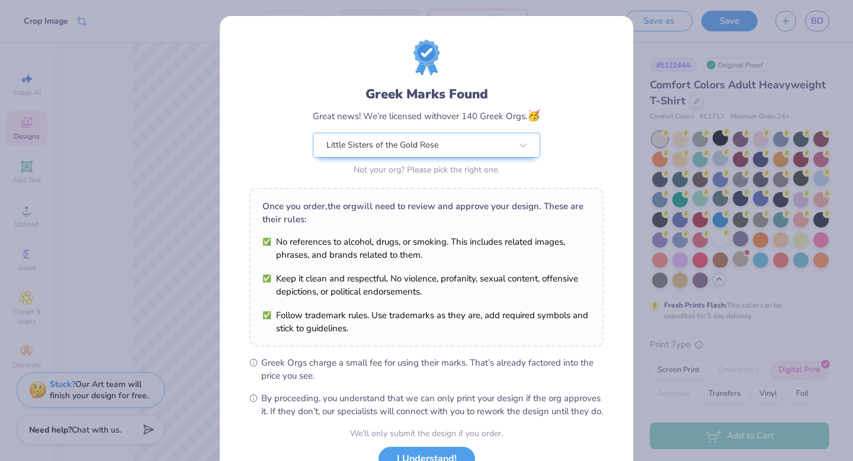
scroll to position [94, 0]
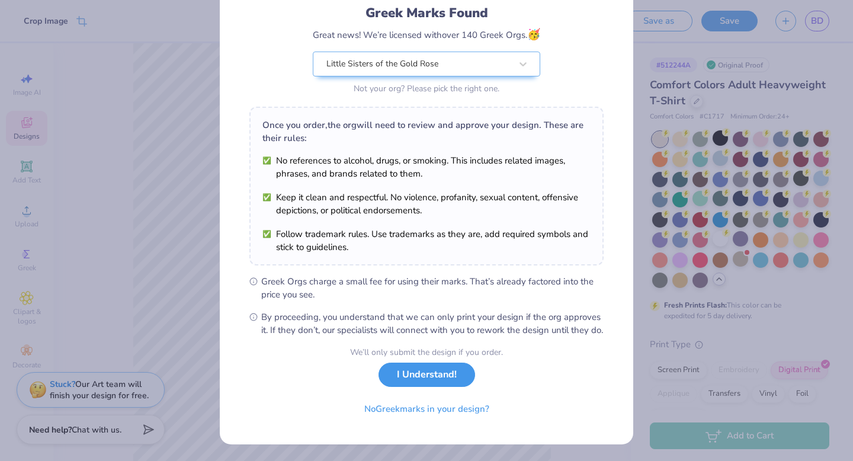
click at [441, 383] on button "I Understand!" at bounding box center [427, 375] width 97 height 24
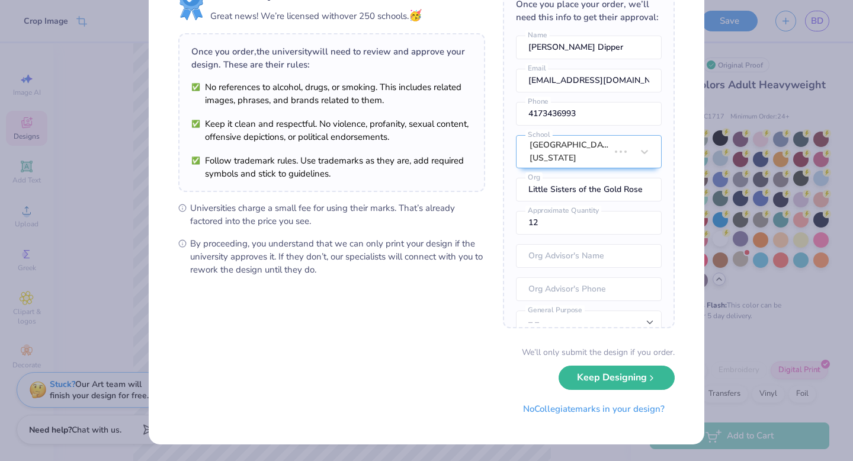
scroll to position [0, 0]
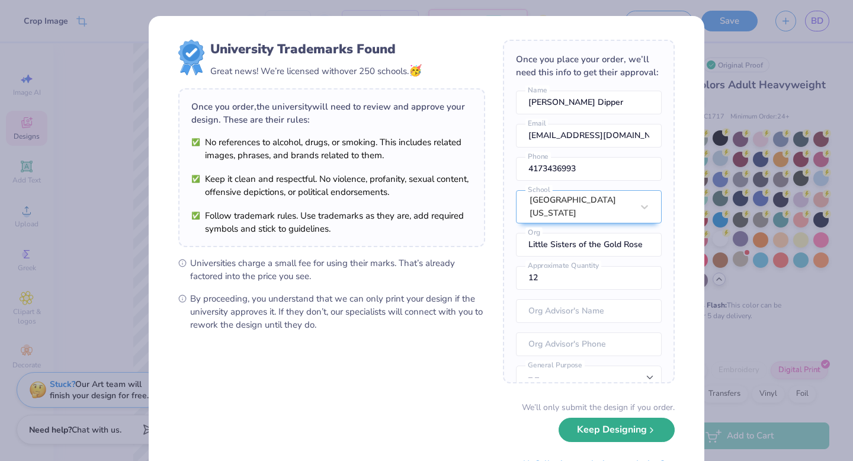
click at [635, 433] on button "Keep Designing" at bounding box center [617, 430] width 116 height 24
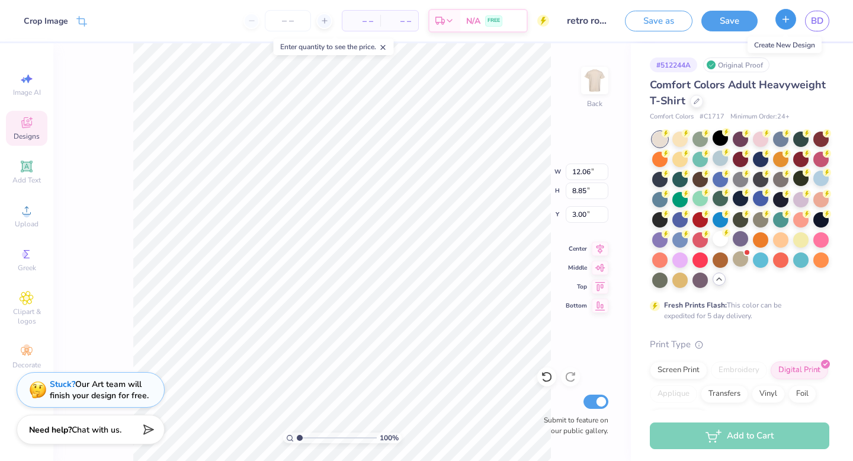
click at [789, 17] on icon "button" at bounding box center [786, 19] width 10 height 10
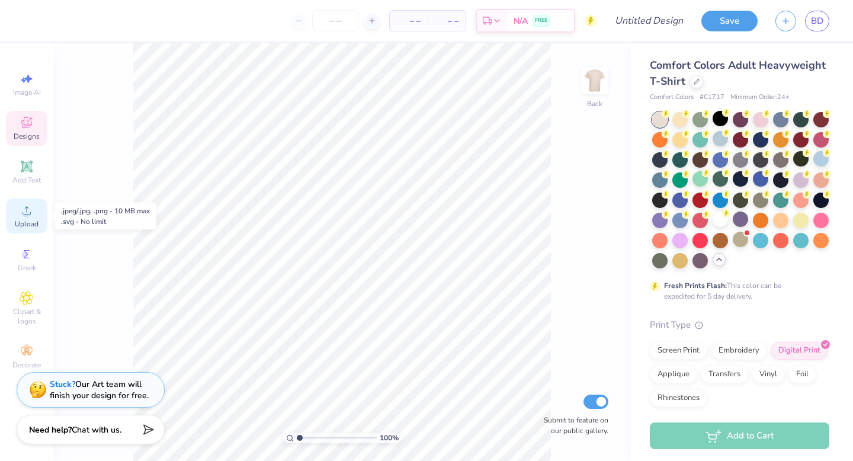
click at [25, 219] on span "Upload" at bounding box center [27, 223] width 24 height 9
click at [24, 130] on div "Designs" at bounding box center [26, 128] width 41 height 35
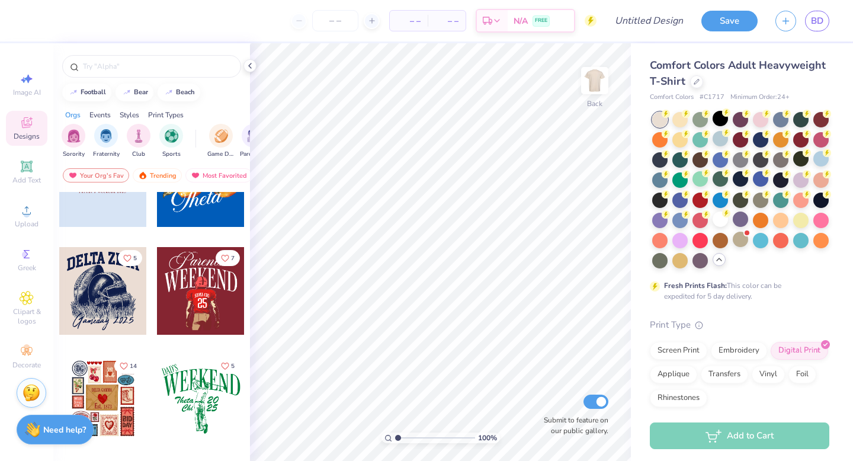
scroll to position [1616, 0]
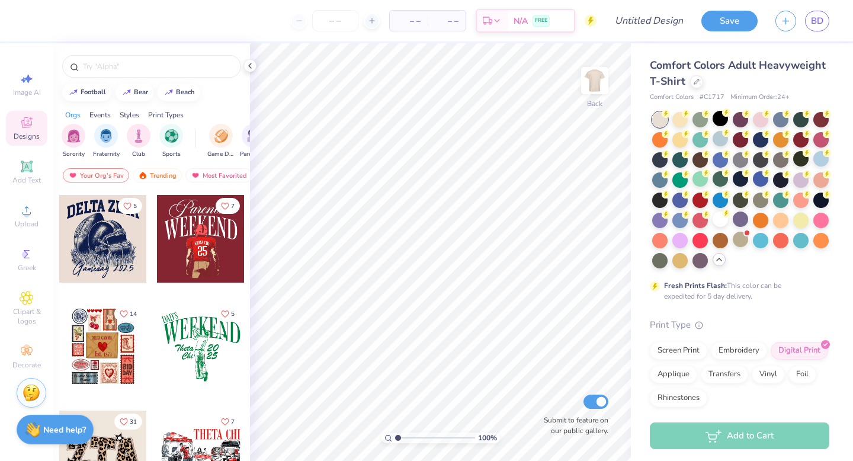
click at [108, 257] on div at bounding box center [103, 239] width 88 height 88
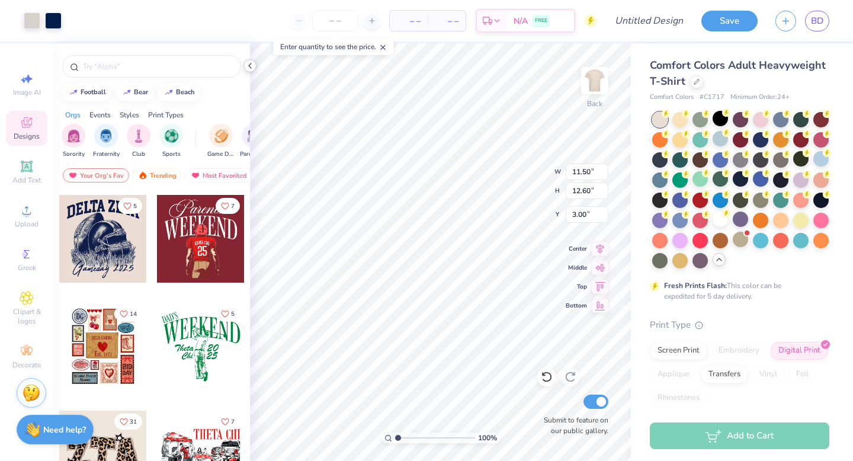
click at [248, 68] on icon at bounding box center [249, 65] width 9 height 9
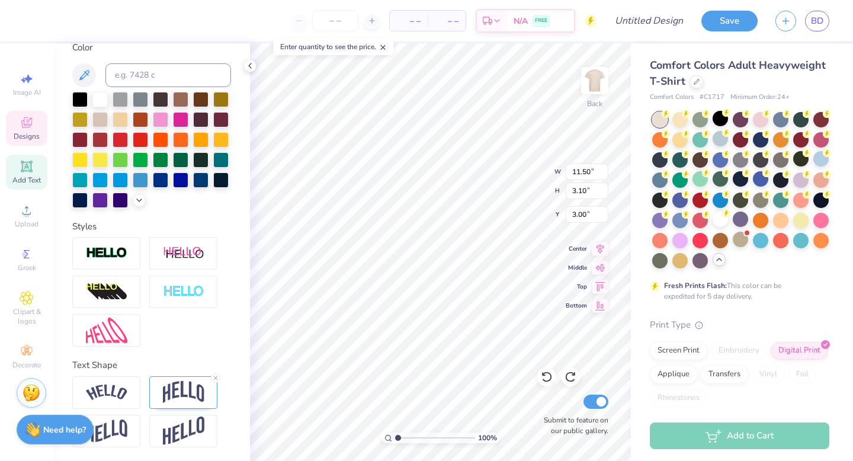
scroll to position [0, 0]
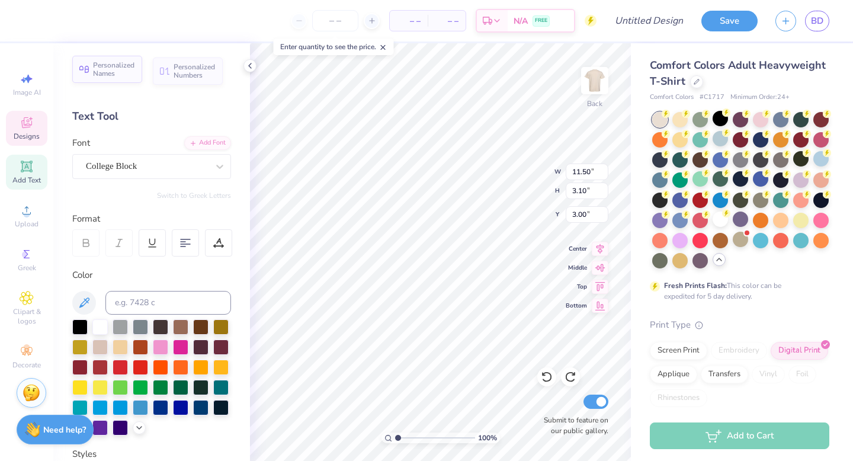
click at [128, 72] on span "Personalized Names" at bounding box center [114, 69] width 42 height 17
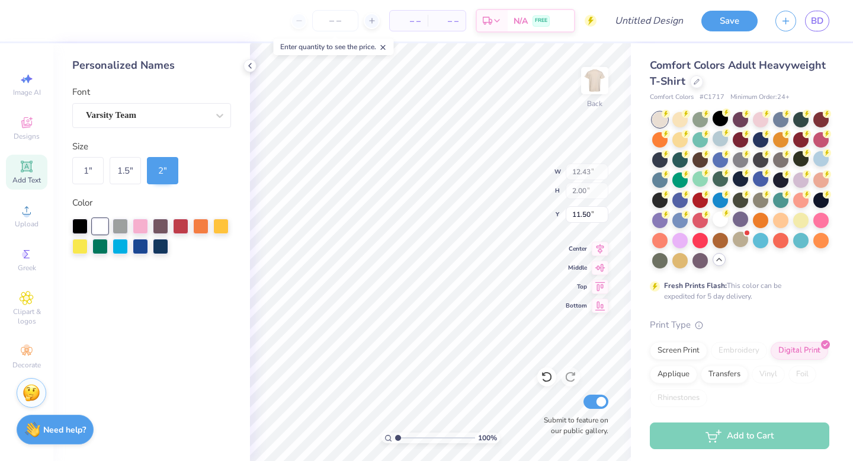
type input "12.43"
type input "2.00"
type input "11.50"
type input "16.62"
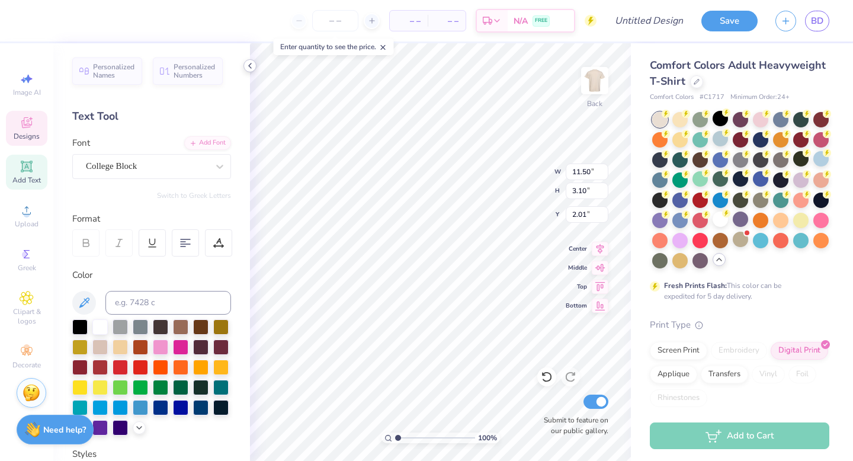
type input "2.01"
type textarea "D"
type textarea "lsgr"
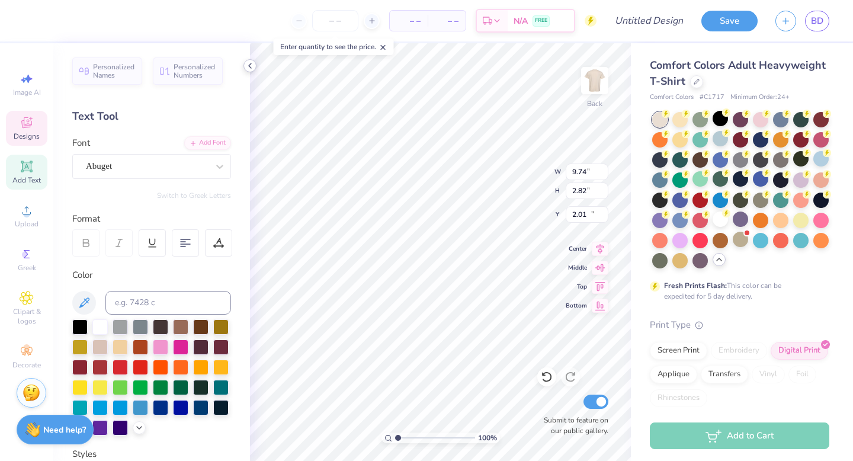
type input "9.74"
type input "2.82"
type input "12.77"
type input "5.86"
click at [247, 66] on icon at bounding box center [249, 65] width 9 height 9
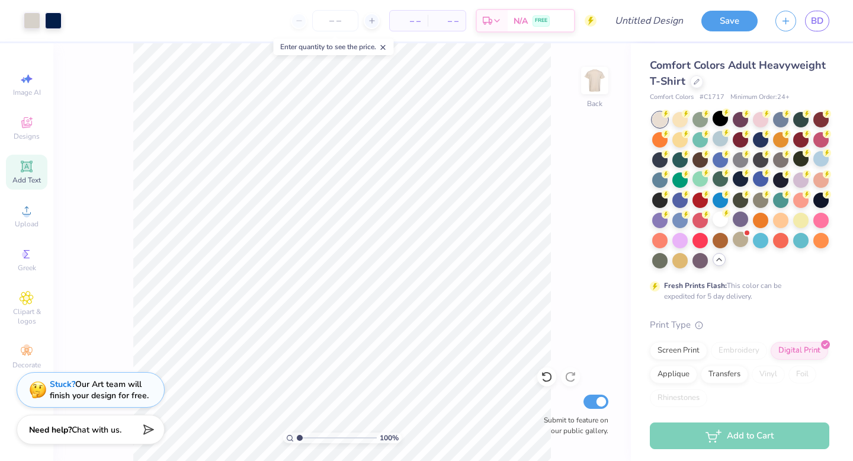
type input "4.58"
click at [328, 438] on input "range" at bounding box center [337, 438] width 80 height 11
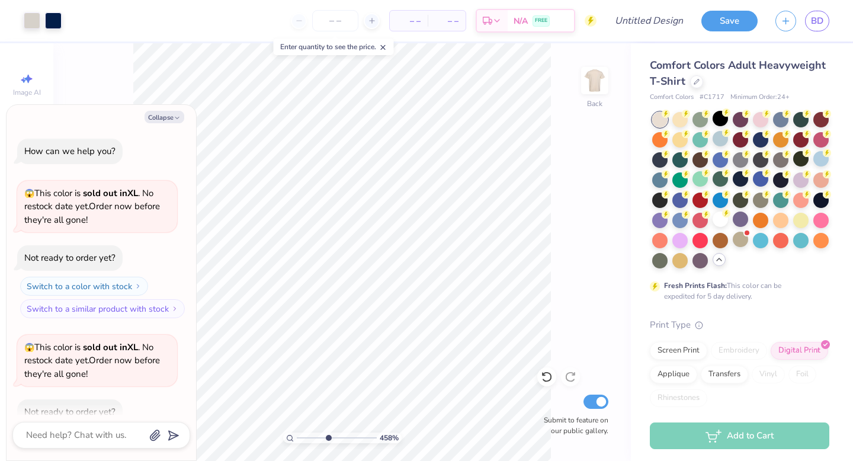
scroll to position [138, 0]
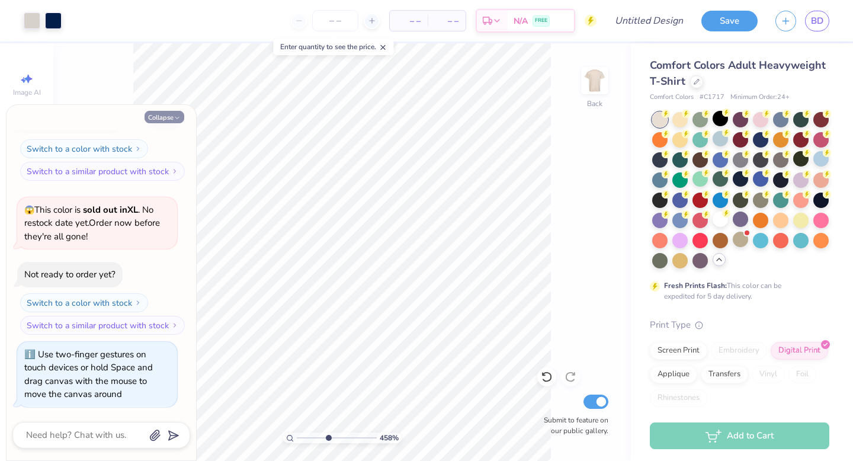
click at [172, 116] on button "Collapse" at bounding box center [165, 117] width 40 height 12
type textarea "x"
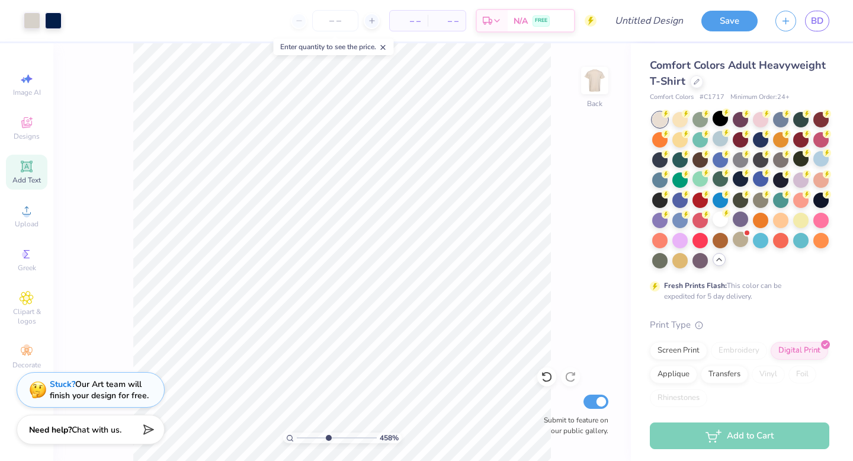
drag, startPoint x: 327, startPoint y: 438, endPoint x: 318, endPoint y: 439, distance: 8.3
click at [318, 439] on input "range" at bounding box center [337, 438] width 80 height 11
type input "2.25"
click at [309, 437] on input "range" at bounding box center [337, 438] width 80 height 11
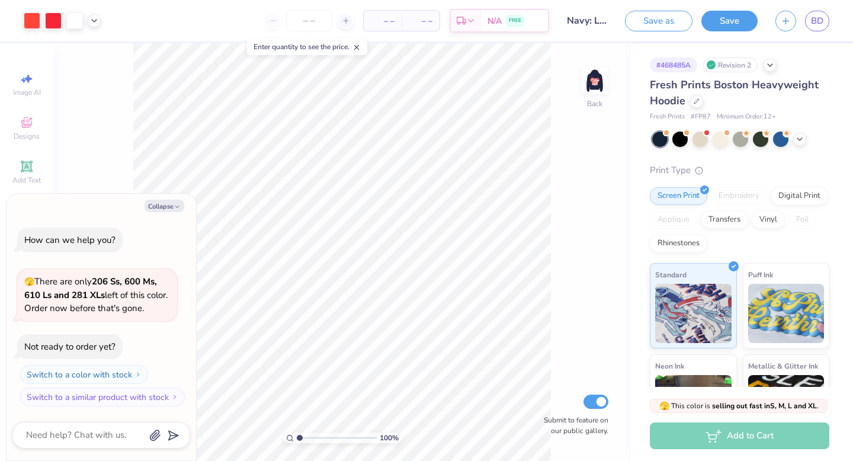
type textarea "x"
click at [819, 23] on span "BD" at bounding box center [817, 21] width 12 height 14
